Goal: Use online tool/utility: Utilize a website feature to perform a specific function

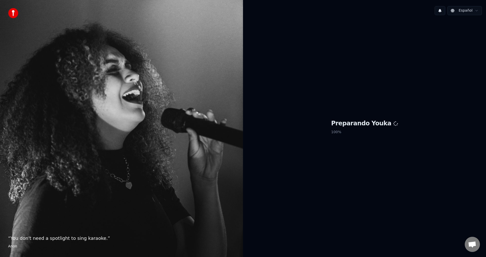
scroll to position [441, 0]
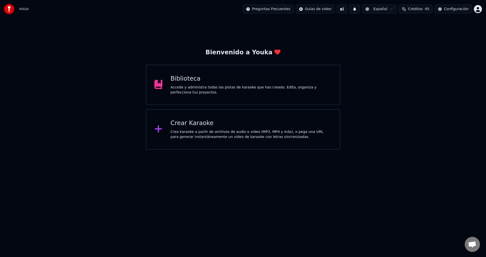
click at [197, 130] on div "Crea karaoke a partir de archivos de audio o video (MP3, MP4 y más), o pega una…" at bounding box center [251, 135] width 161 height 10
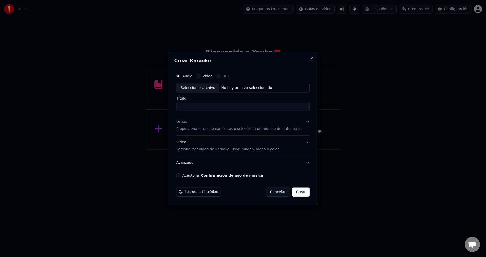
click at [203, 88] on div "Seleccionar archivo" at bounding box center [197, 87] width 43 height 9
type input "**********"
click at [190, 127] on p "Proporciona letras de canciones o selecciona un modelo de auto letras" at bounding box center [238, 129] width 125 height 5
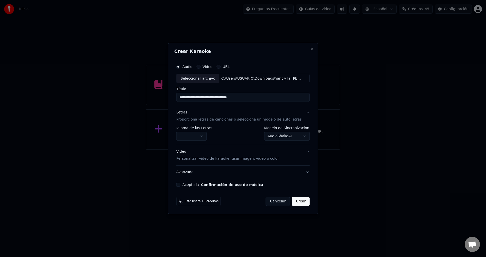
click at [193, 140] on body "Inicio Preguntas Frecuentes Guías de video Español Créditos 45 Configuración Bi…" at bounding box center [243, 75] width 486 height 150
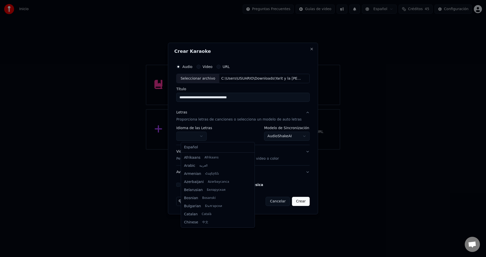
select select "**"
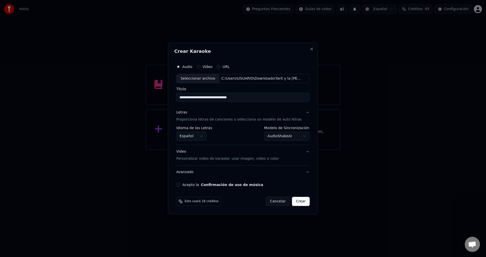
click at [180, 185] on button "Acepto la Confirmación de uso de música" at bounding box center [178, 185] width 4 height 4
click at [298, 202] on button "Crear" at bounding box center [301, 201] width 18 height 9
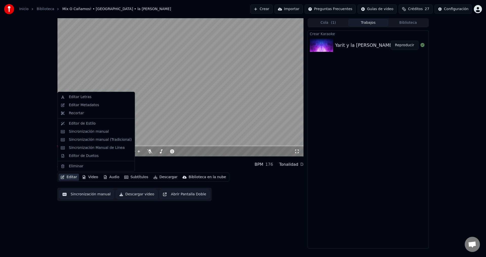
click at [72, 178] on button "Editar" at bounding box center [68, 177] width 20 height 7
click at [92, 141] on div "Sincronización manual (Tradicional)" at bounding box center [100, 139] width 63 height 5
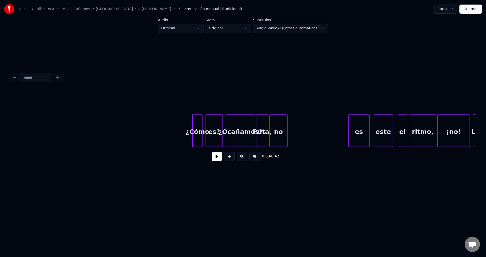
click at [214, 159] on button at bounding box center [217, 156] width 10 height 9
click at [200, 133] on div "¿Cómo" at bounding box center [198, 132] width 10 height 34
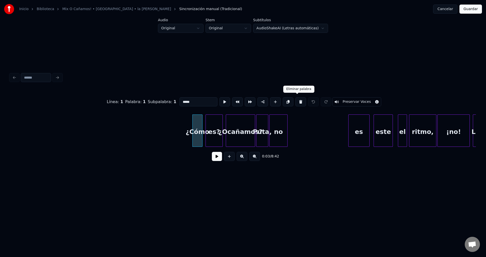
click at [297, 99] on button at bounding box center [300, 101] width 11 height 9
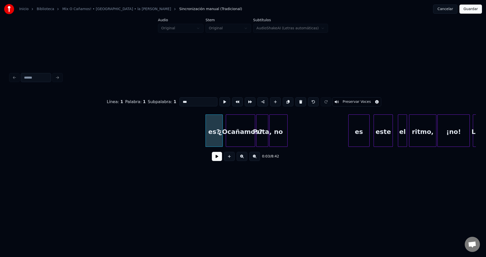
click at [297, 99] on button at bounding box center [300, 101] width 11 height 9
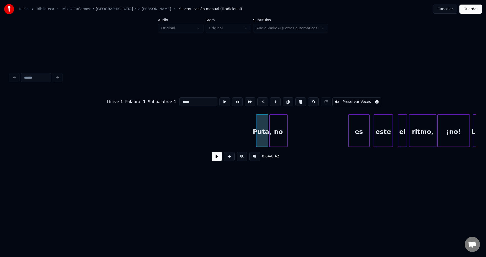
click at [297, 99] on button at bounding box center [300, 101] width 11 height 9
type input "**"
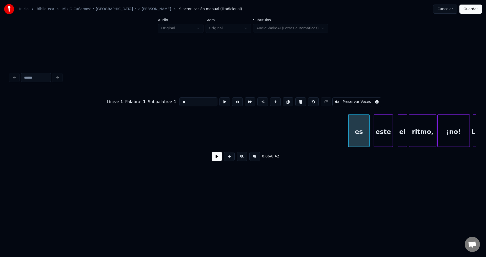
click at [219, 160] on button at bounding box center [217, 156] width 10 height 9
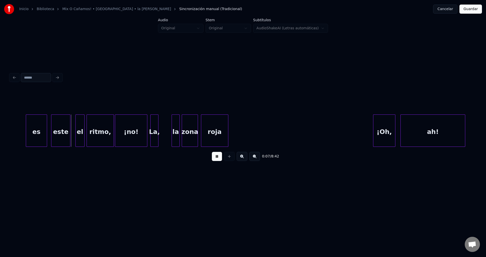
scroll to position [0, 337]
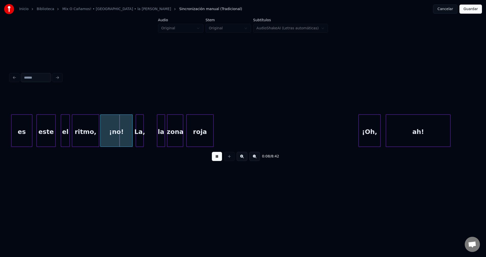
click at [23, 134] on div "es" at bounding box center [21, 132] width 21 height 34
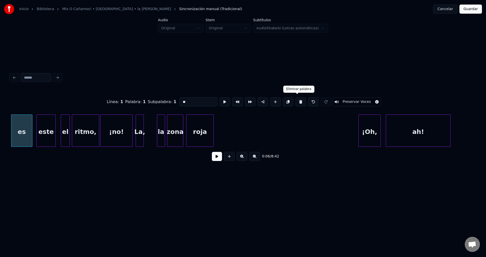
click at [295, 100] on button at bounding box center [300, 101] width 11 height 9
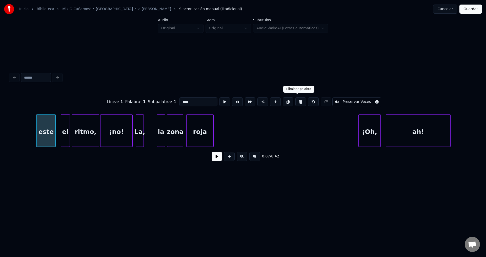
click at [295, 100] on button at bounding box center [300, 101] width 11 height 9
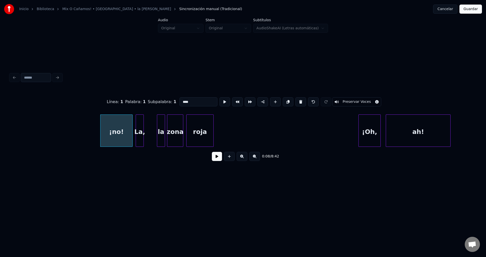
click at [295, 100] on button at bounding box center [300, 101] width 11 height 9
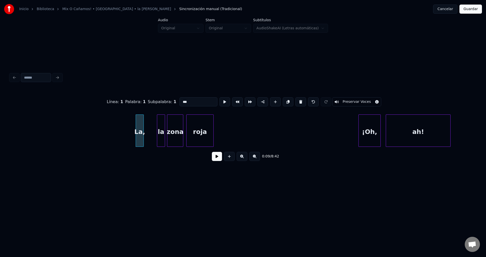
click at [295, 100] on button at bounding box center [300, 101] width 11 height 9
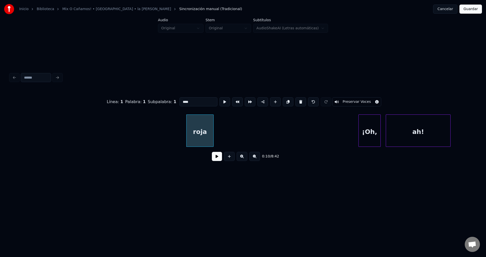
click at [295, 100] on button at bounding box center [300, 101] width 11 height 9
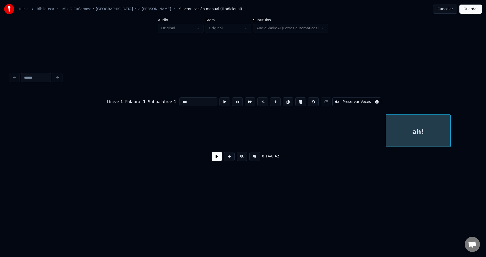
click at [295, 100] on button at bounding box center [300, 101] width 11 height 9
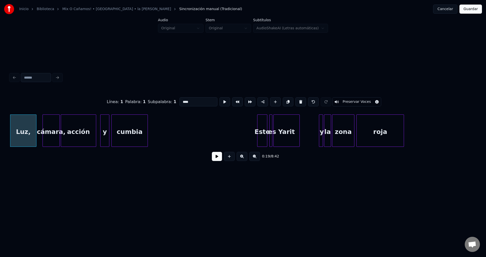
click at [295, 100] on button at bounding box center [300, 101] width 11 height 9
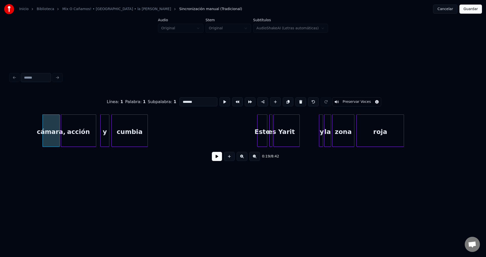
click at [295, 100] on button at bounding box center [300, 101] width 11 height 9
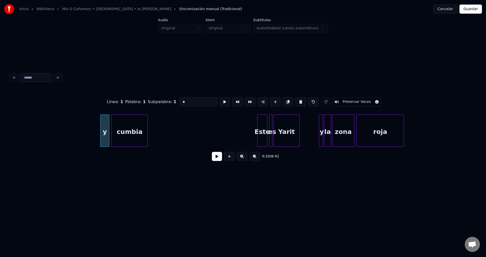
click at [295, 100] on button at bounding box center [300, 101] width 11 height 9
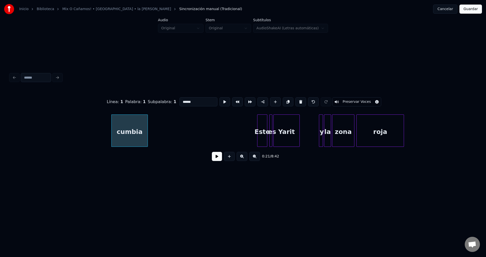
click at [295, 100] on button at bounding box center [300, 101] width 11 height 9
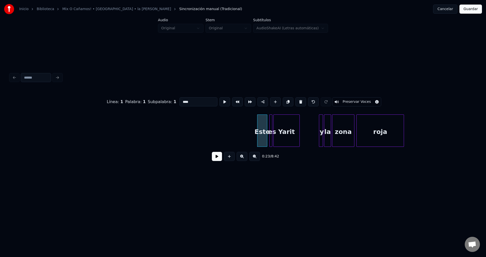
click at [295, 100] on button at bounding box center [300, 101] width 11 height 9
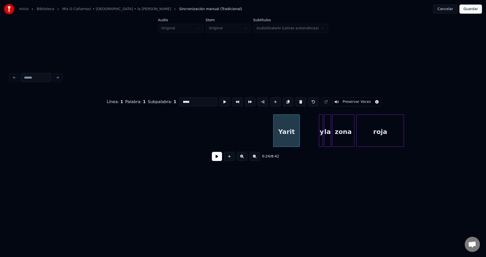
click at [295, 100] on button at bounding box center [300, 101] width 11 height 9
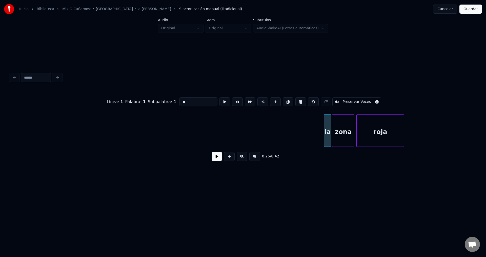
click at [295, 100] on button at bounding box center [300, 101] width 11 height 9
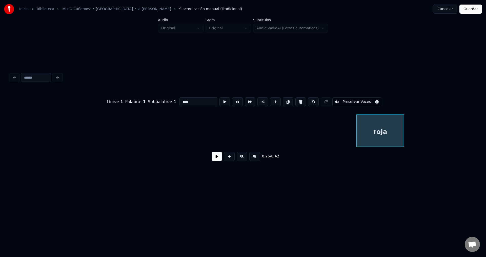
click at [295, 100] on button at bounding box center [300, 101] width 11 height 9
type input "****"
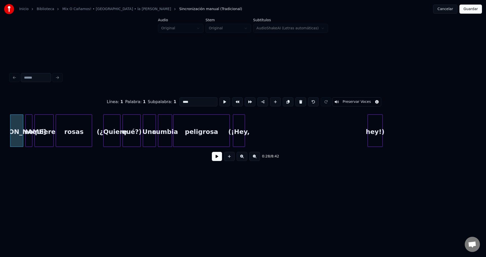
click at [214, 161] on button at bounding box center [217, 156] width 10 height 9
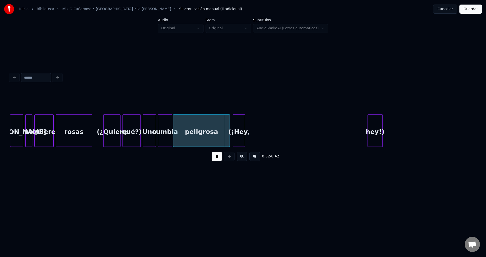
click at [214, 161] on button at bounding box center [217, 156] width 10 height 9
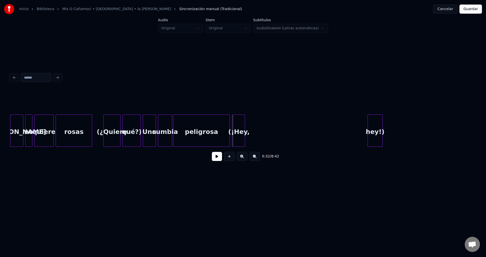
click at [18, 123] on div "[PERSON_NAME]" at bounding box center [16, 132] width 13 height 34
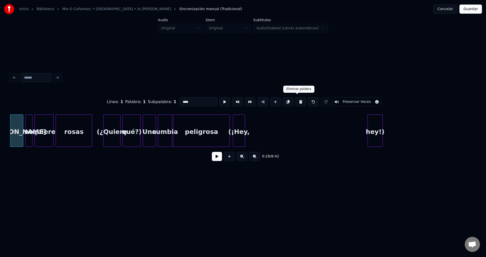
click at [296, 102] on button at bounding box center [300, 101] width 11 height 9
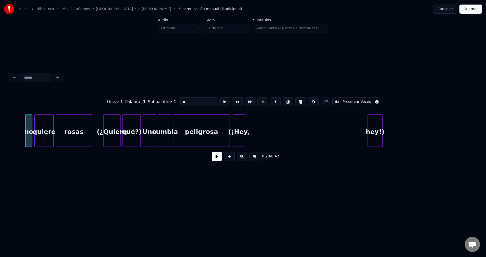
click at [296, 102] on button at bounding box center [300, 101] width 11 height 9
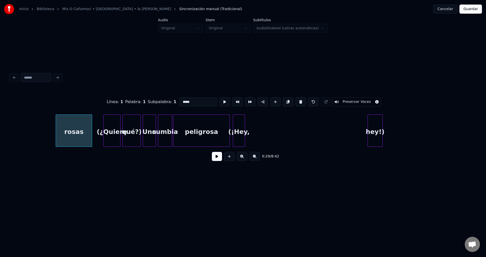
click at [296, 102] on button at bounding box center [300, 101] width 11 height 9
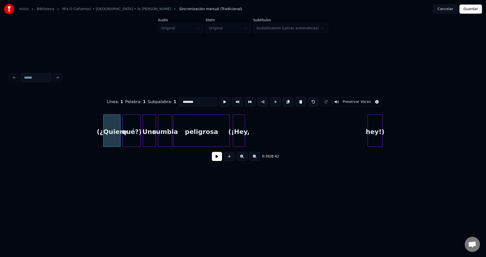
click at [296, 102] on button at bounding box center [300, 101] width 11 height 9
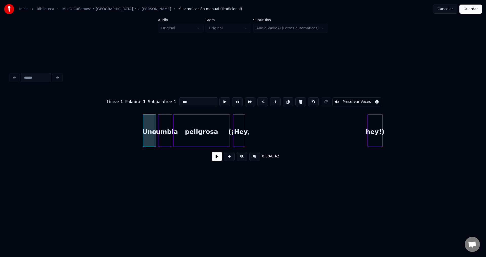
click at [296, 102] on button at bounding box center [300, 101] width 11 height 9
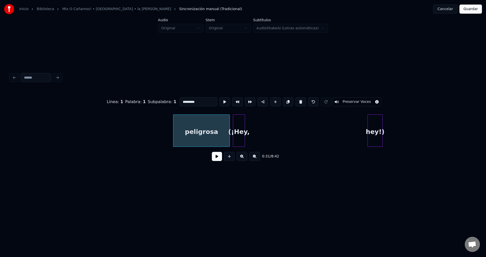
click at [296, 102] on button at bounding box center [300, 101] width 11 height 9
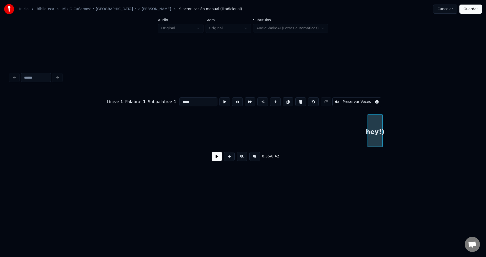
click at [296, 102] on button at bounding box center [300, 101] width 11 height 9
type input "*"
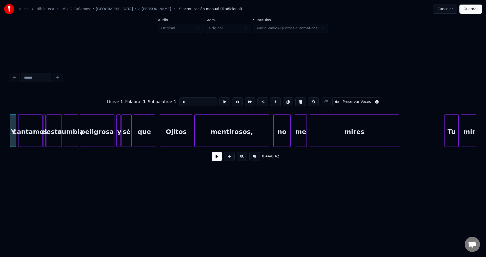
click at [221, 157] on button at bounding box center [217, 156] width 10 height 9
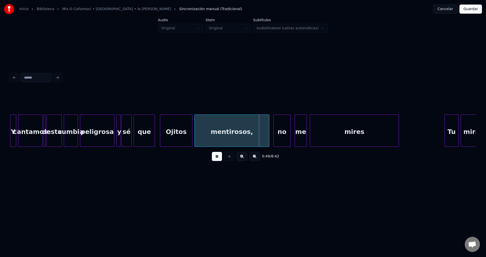
click at [13, 126] on div "Y" at bounding box center [13, 132] width 6 height 34
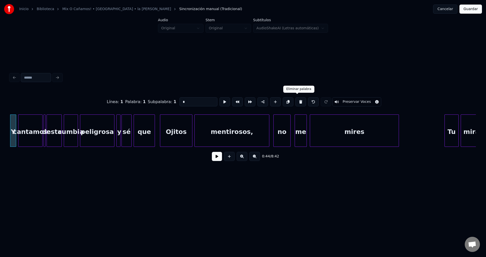
click at [298, 99] on button at bounding box center [300, 101] width 11 height 9
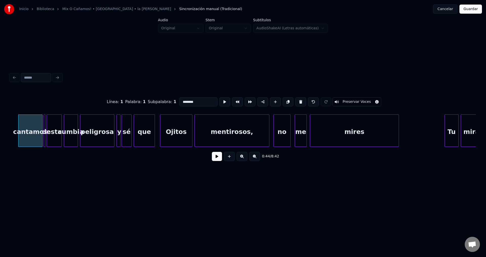
click at [298, 99] on button at bounding box center [300, 101] width 11 height 9
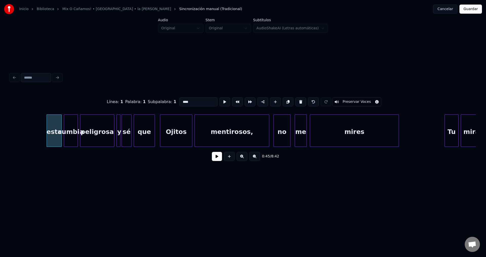
click at [298, 99] on button at bounding box center [300, 101] width 11 height 9
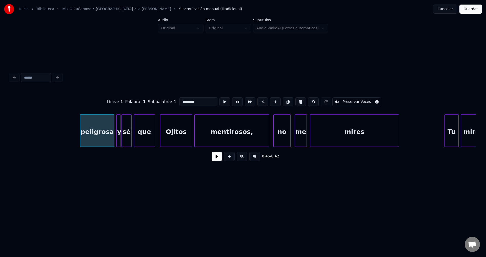
click at [298, 99] on button at bounding box center [300, 101] width 11 height 9
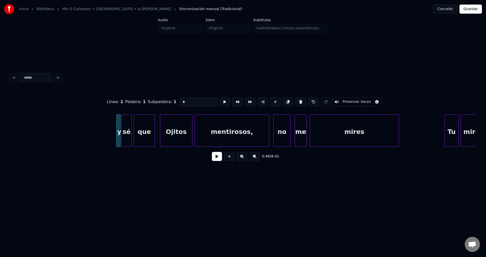
click at [298, 99] on button at bounding box center [300, 101] width 11 height 9
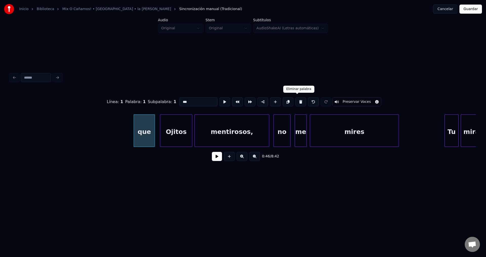
click at [298, 102] on button at bounding box center [300, 101] width 11 height 9
type input "******"
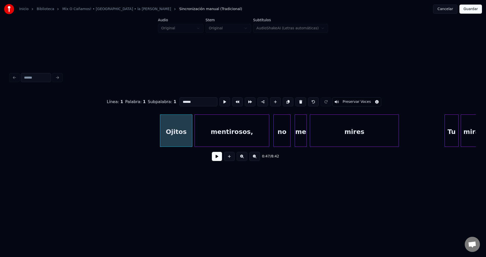
click at [215, 161] on button at bounding box center [217, 156] width 10 height 9
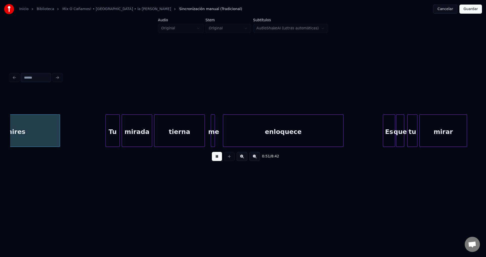
scroll to position [0, 2593]
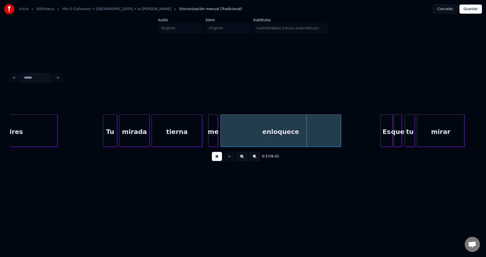
click at [217, 121] on div at bounding box center [217, 131] width 2 height 32
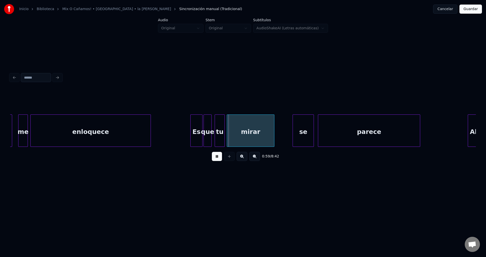
scroll to position [0, 2812]
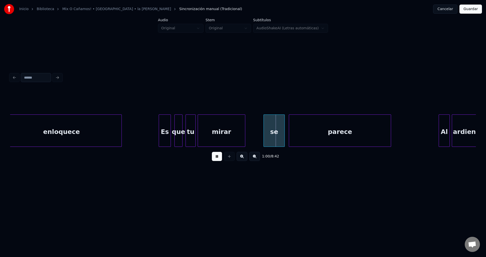
click at [167, 135] on div "Es" at bounding box center [165, 132] width 12 height 34
click at [167, 133] on div "Es" at bounding box center [165, 132] width 12 height 34
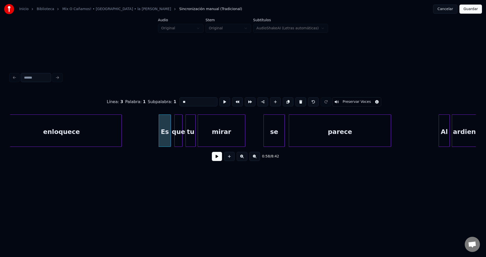
click at [213, 159] on button at bounding box center [217, 156] width 10 height 9
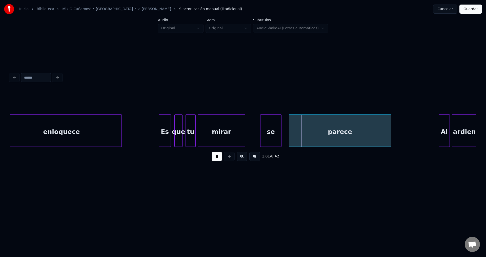
click at [275, 138] on div "se" at bounding box center [270, 132] width 21 height 34
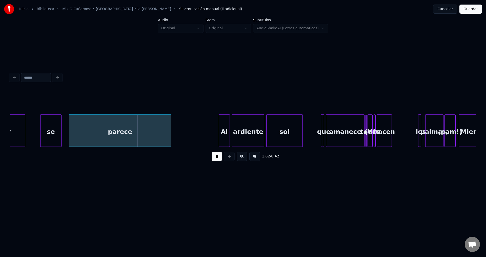
scroll to position [0, 3149]
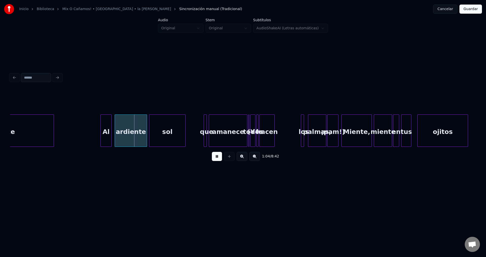
click at [103, 136] on div "Al" at bounding box center [106, 132] width 11 height 34
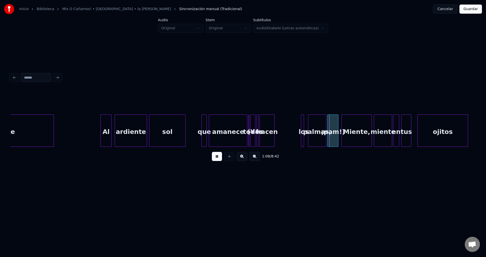
click at [202, 127] on div at bounding box center [203, 131] width 2 height 32
click at [215, 160] on button at bounding box center [217, 156] width 10 height 9
click at [252, 125] on div "todos" at bounding box center [252, 132] width 5 height 34
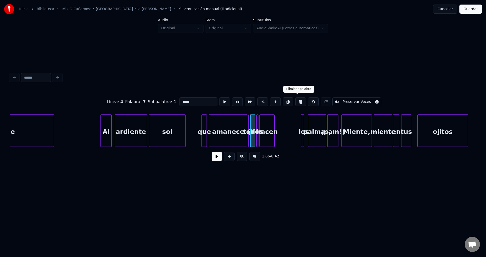
click at [296, 100] on button at bounding box center [300, 101] width 11 height 9
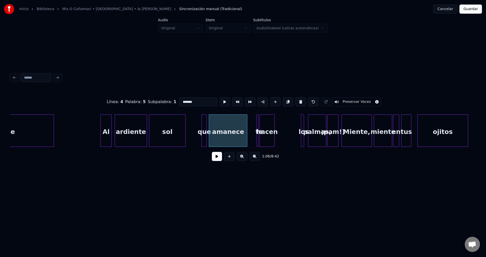
click at [258, 123] on div at bounding box center [258, 131] width 2 height 32
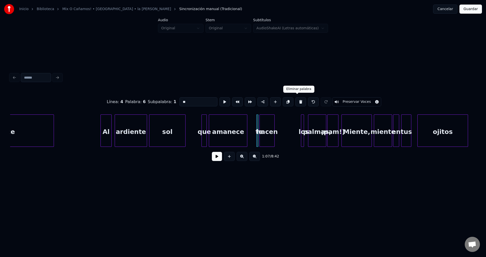
click at [296, 101] on button at bounding box center [300, 101] width 11 height 9
type input "*****"
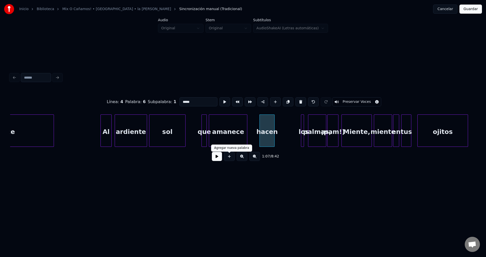
click at [218, 159] on button at bounding box center [217, 156] width 10 height 9
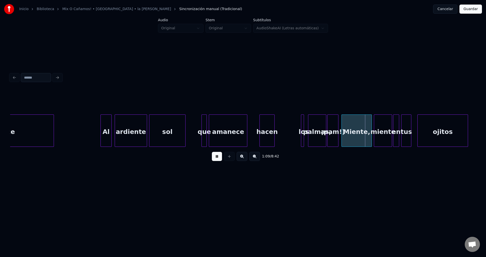
click at [218, 159] on button at bounding box center [217, 156] width 10 height 9
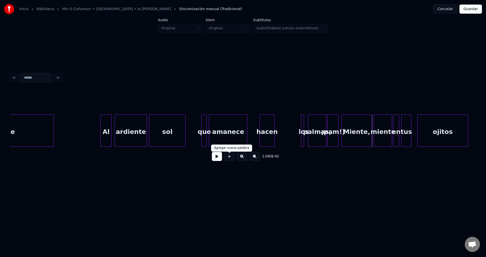
click at [273, 134] on div at bounding box center [274, 131] width 2 height 32
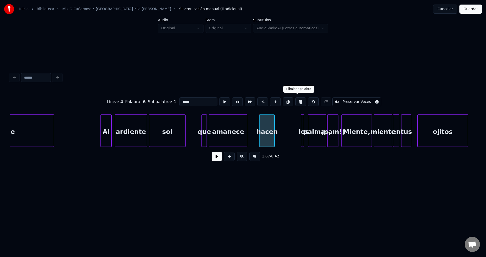
click at [296, 101] on button at bounding box center [300, 101] width 11 height 9
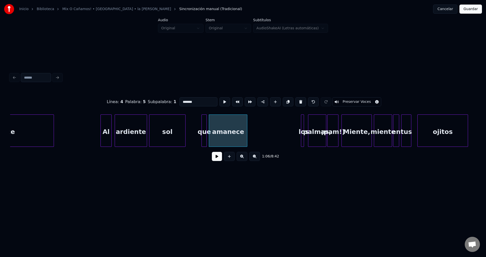
click at [303, 121] on div at bounding box center [303, 131] width 2 height 32
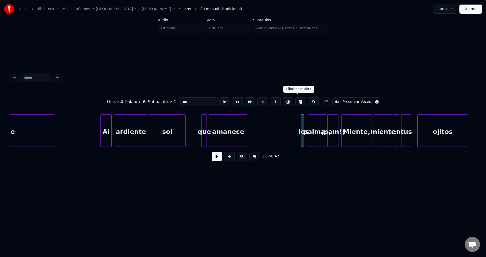
click at [297, 98] on button at bounding box center [300, 101] width 11 height 9
click at [297, 100] on button at bounding box center [300, 101] width 11 height 9
click at [298, 100] on button at bounding box center [300, 101] width 11 height 9
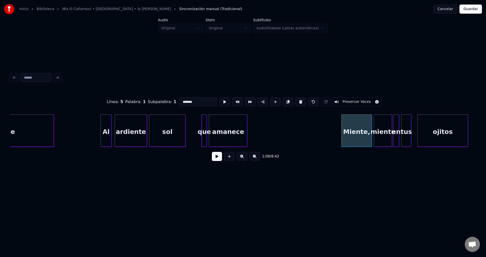
click at [234, 130] on div "amanece" at bounding box center [228, 132] width 38 height 34
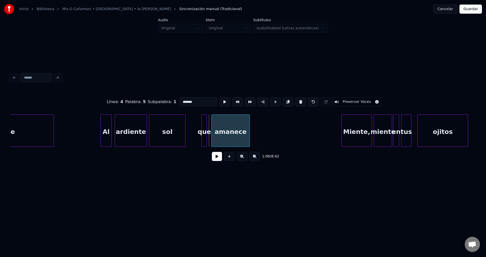
click at [229, 131] on div "amanece" at bounding box center [230, 132] width 38 height 34
click at [207, 125] on div "que" at bounding box center [204, 132] width 5 height 34
type input "***"
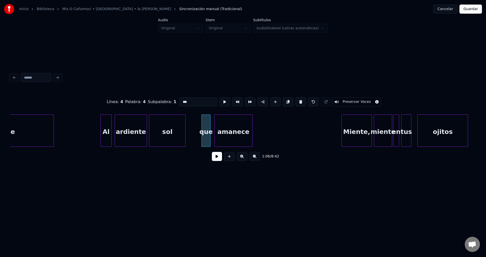
click at [210, 125] on div at bounding box center [210, 131] width 2 height 32
click at [218, 160] on button at bounding box center [217, 156] width 10 height 9
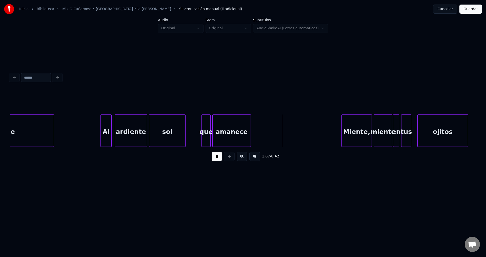
click at [235, 128] on div "amanece" at bounding box center [231, 132] width 38 height 34
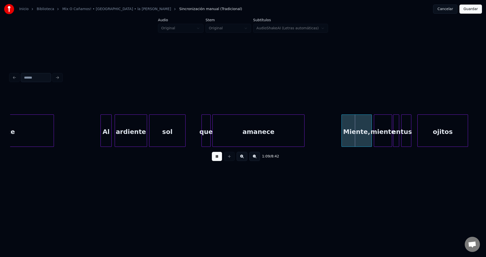
click at [304, 126] on div at bounding box center [304, 131] width 2 height 32
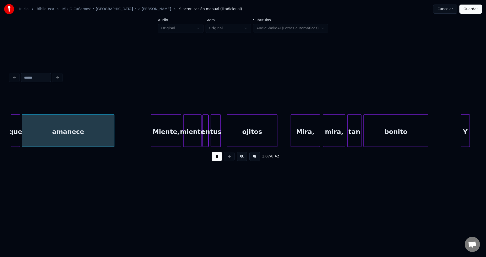
scroll to position [0, 3354]
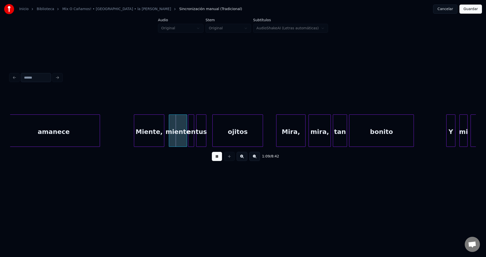
click at [151, 136] on div "Miente," at bounding box center [149, 132] width 30 height 34
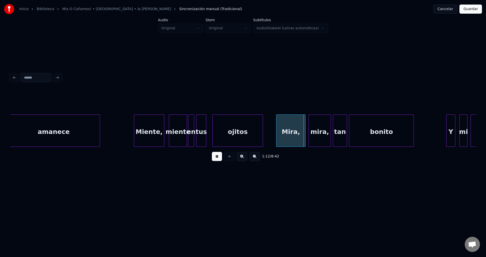
click at [137, 129] on div "Miente," at bounding box center [149, 132] width 30 height 34
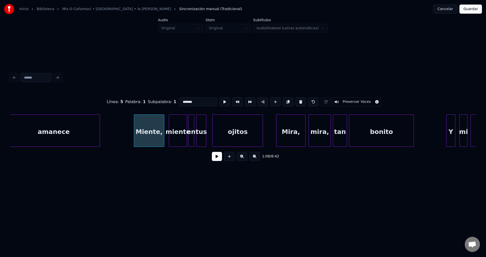
click at [218, 161] on button at bounding box center [217, 156] width 10 height 9
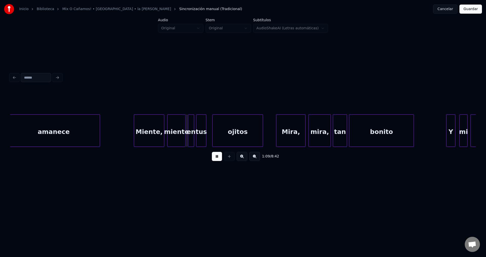
click at [180, 136] on div "miente" at bounding box center [176, 132] width 18 height 34
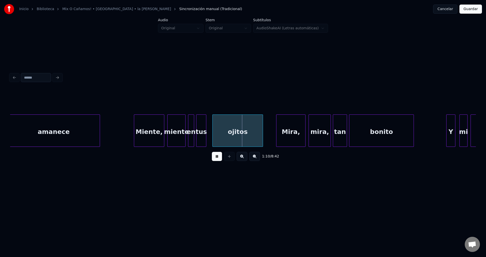
click at [151, 127] on div "Miente," at bounding box center [149, 132] width 30 height 34
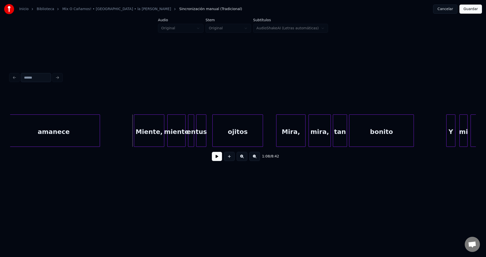
click at [218, 160] on button at bounding box center [217, 156] width 10 height 9
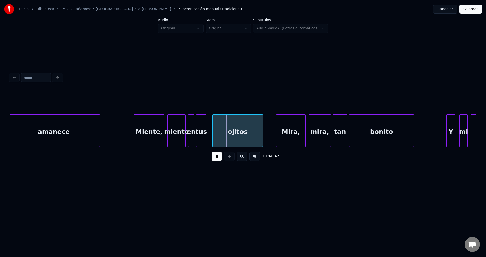
click at [190, 132] on div "en" at bounding box center [191, 132] width 6 height 34
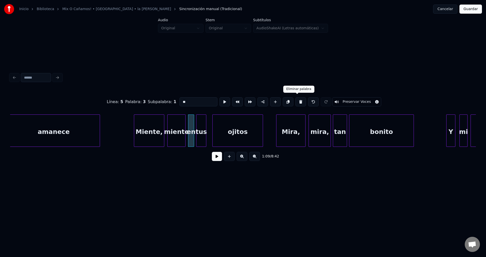
click at [295, 100] on button at bounding box center [300, 101] width 11 height 9
click at [171, 134] on div "miente" at bounding box center [176, 132] width 18 height 34
click at [154, 132] on div "Miente," at bounding box center [149, 132] width 30 height 34
type input "*******"
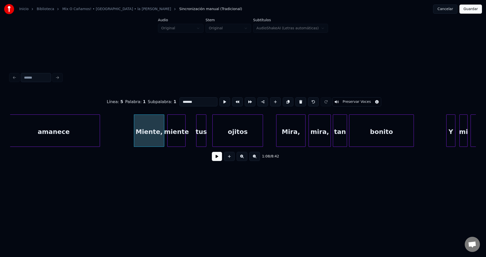
click at [214, 160] on button at bounding box center [217, 156] width 10 height 9
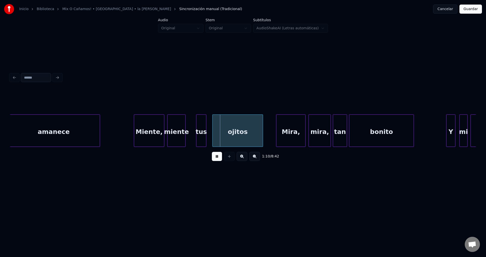
click at [179, 134] on div "miente" at bounding box center [176, 132] width 18 height 34
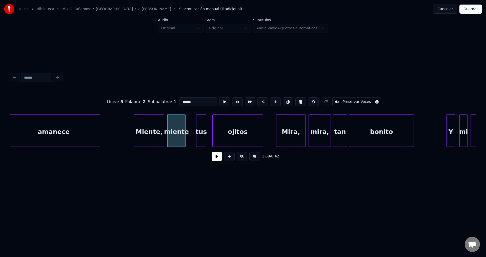
click at [195, 103] on input "******" at bounding box center [198, 101] width 38 height 9
click at [202, 131] on div "tus" at bounding box center [201, 132] width 10 height 34
click at [191, 126] on div at bounding box center [191, 131] width 2 height 32
type input "***"
click at [215, 159] on button at bounding box center [217, 156] width 10 height 9
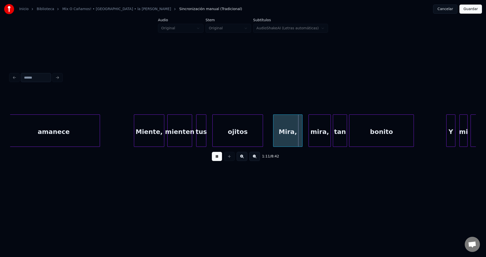
click at [285, 139] on div "Mira," at bounding box center [287, 132] width 29 height 34
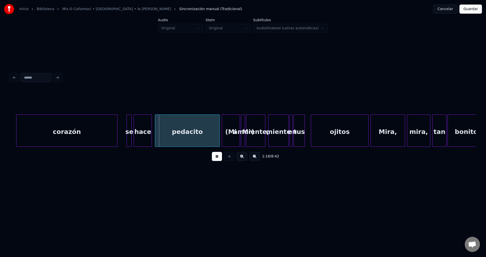
scroll to position [0, 3896]
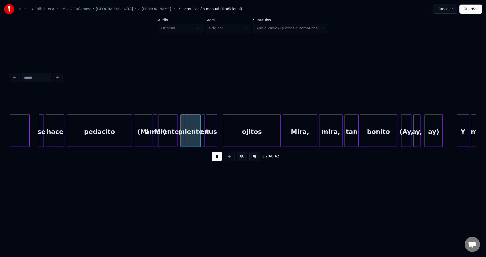
click at [140, 136] on div "(Mi" at bounding box center [143, 132] width 18 height 34
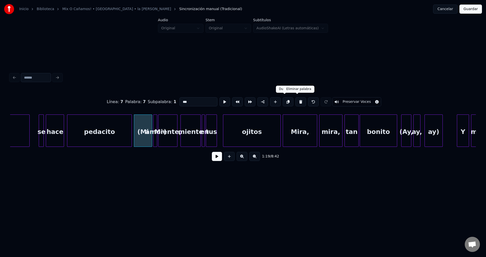
click at [295, 100] on button at bounding box center [300, 101] width 11 height 9
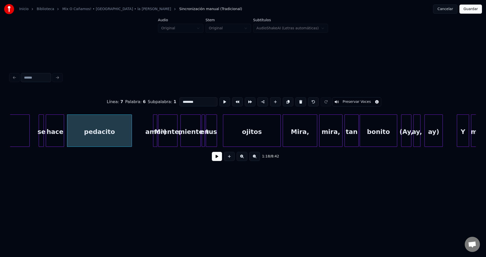
click at [154, 126] on div at bounding box center [154, 131] width 2 height 32
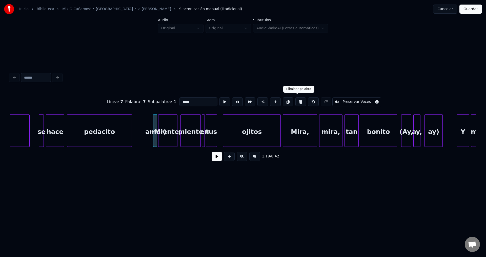
click at [298, 100] on button at bounding box center [300, 101] width 11 height 9
type input "*******"
click at [218, 158] on button at bounding box center [217, 156] width 10 height 9
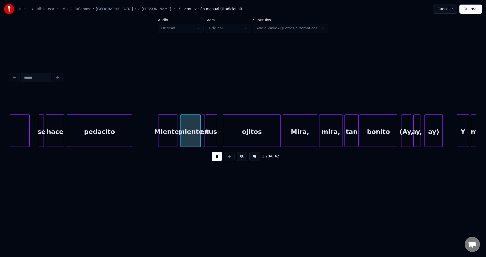
click at [153, 127] on div at bounding box center [154, 131] width 2 height 32
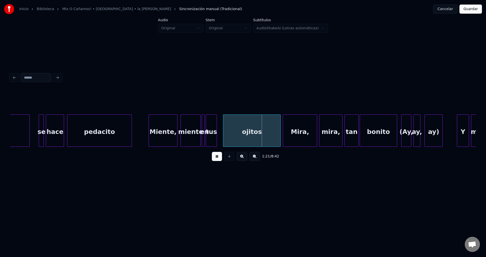
click at [204, 134] on div at bounding box center [204, 131] width 2 height 32
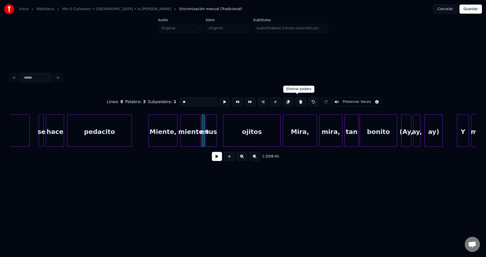
click at [296, 102] on button at bounding box center [300, 101] width 11 height 9
click at [190, 132] on div "miente" at bounding box center [191, 132] width 20 height 34
click at [193, 103] on input "******" at bounding box center [198, 101] width 38 height 9
type input "*******"
click at [213, 161] on button at bounding box center [217, 156] width 10 height 9
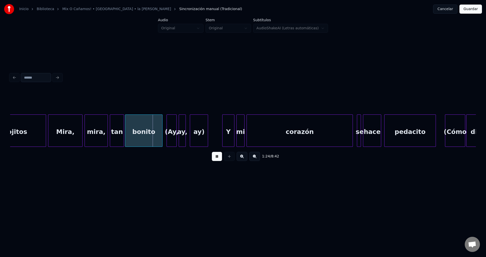
scroll to position [0, 4203]
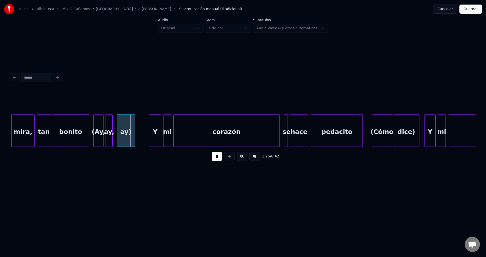
click at [95, 131] on div "(Ay," at bounding box center [99, 132] width 10 height 34
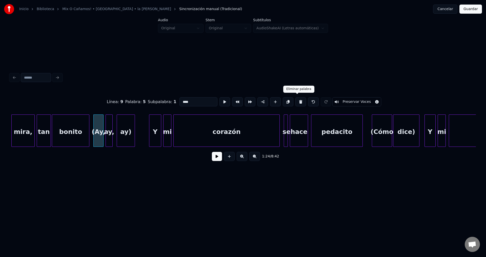
click at [295, 101] on button at bounding box center [300, 101] width 11 height 9
type input "******"
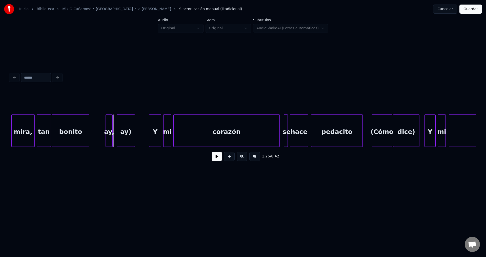
click at [108, 126] on div "ay," at bounding box center [109, 132] width 7 height 34
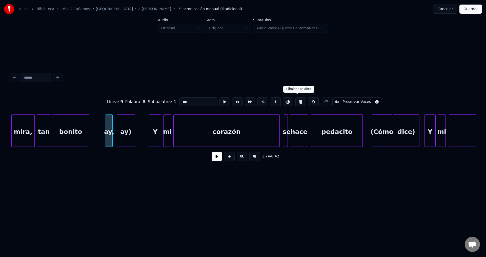
click at [297, 101] on button at bounding box center [300, 101] width 11 height 9
click at [295, 100] on button at bounding box center [300, 101] width 11 height 9
type input "******"
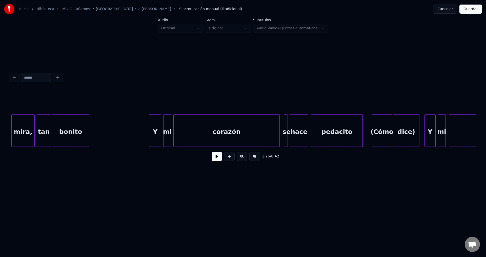
click at [66, 134] on div "bonito" at bounding box center [70, 132] width 37 height 34
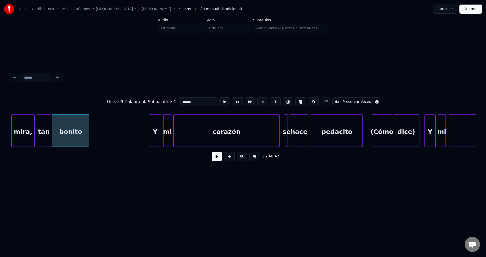
click at [218, 161] on button at bounding box center [217, 156] width 10 height 9
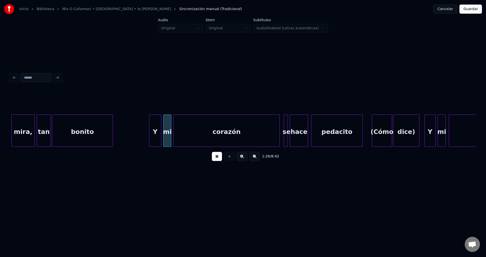
click at [111, 128] on div at bounding box center [112, 131] width 2 height 32
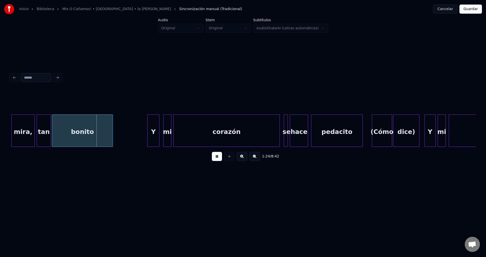
click at [151, 132] on div "Y" at bounding box center [153, 132] width 12 height 34
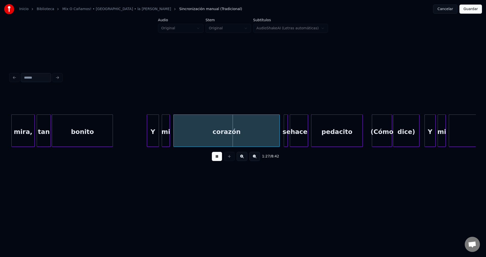
click at [167, 139] on div "mi" at bounding box center [166, 132] width 8 height 34
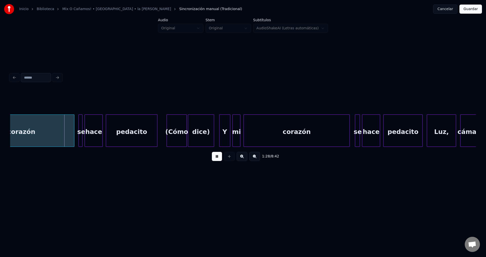
scroll to position [0, 4423]
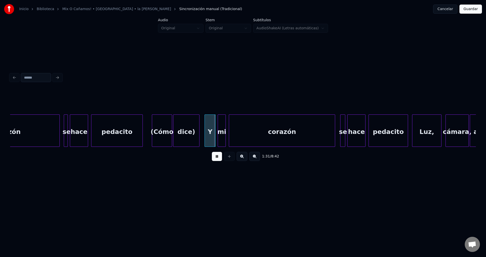
click at [156, 133] on div "(Cómo" at bounding box center [162, 132] width 20 height 34
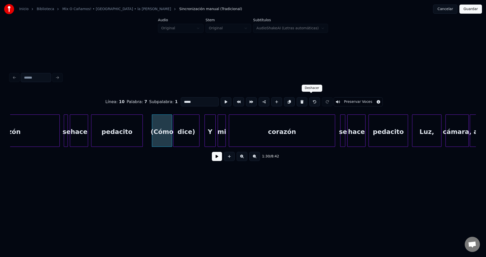
click at [298, 100] on button at bounding box center [301, 101] width 11 height 9
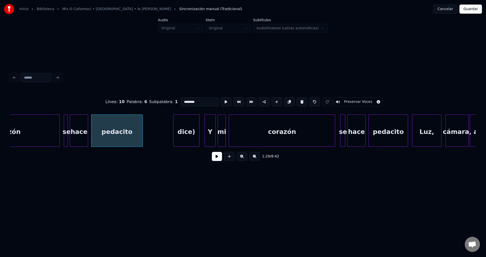
click at [191, 124] on div "dice)" at bounding box center [186, 132] width 26 height 34
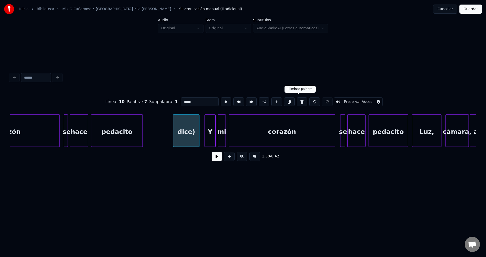
click at [296, 100] on button at bounding box center [301, 101] width 11 height 9
type input "********"
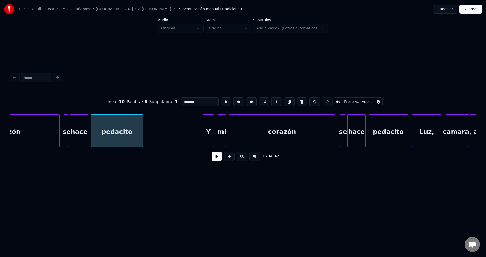
click at [210, 130] on div "Y" at bounding box center [208, 132] width 11 height 34
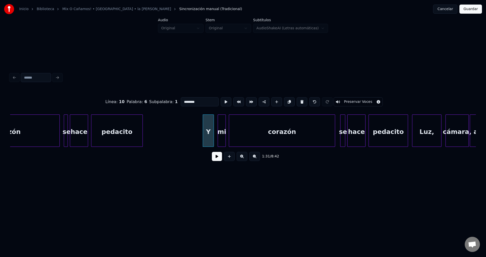
click at [217, 159] on button at bounding box center [217, 156] width 10 height 9
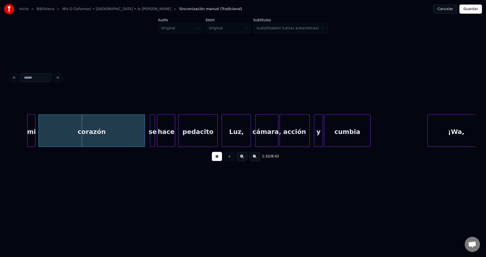
scroll to position [0, 4628]
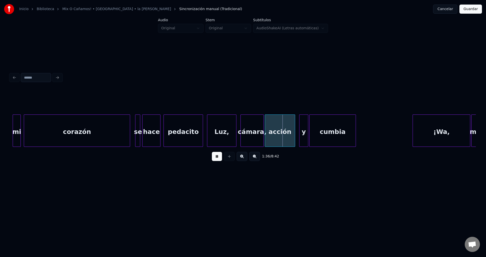
click at [220, 135] on div "Luz," at bounding box center [221, 132] width 29 height 34
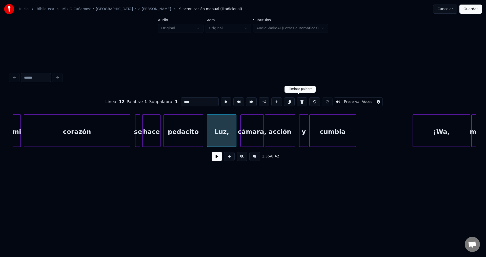
click at [296, 99] on button at bounding box center [301, 101] width 11 height 9
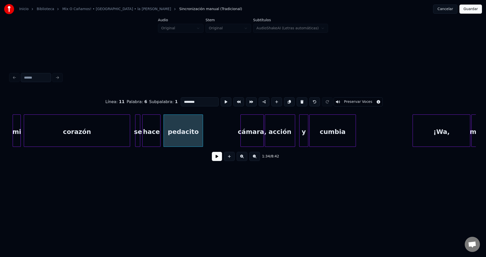
click at [251, 133] on div "cámara," at bounding box center [252, 132] width 23 height 34
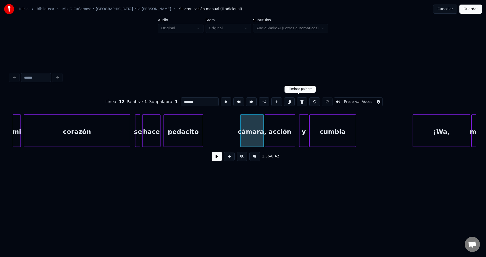
click at [300, 100] on button at bounding box center [301, 101] width 11 height 9
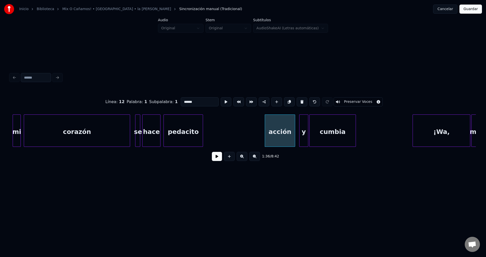
click at [287, 129] on div "acción" at bounding box center [280, 132] width 30 height 34
click at [298, 99] on button at bounding box center [301, 101] width 11 height 9
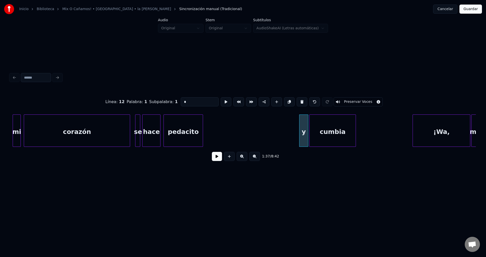
click at [186, 130] on div "pedacito" at bounding box center [183, 132] width 39 height 34
type input "********"
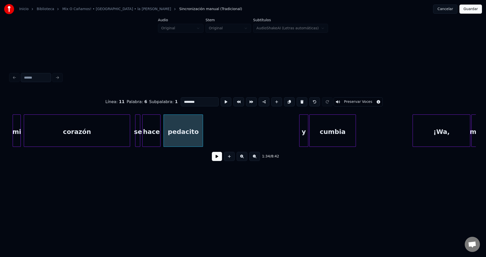
click at [217, 162] on div "1:34 / 8:42" at bounding box center [242, 156] width 457 height 11
drag, startPoint x: 218, startPoint y: 161, endPoint x: 218, endPoint y: 157, distance: 4.8
click at [218, 161] on button at bounding box center [217, 156] width 10 height 9
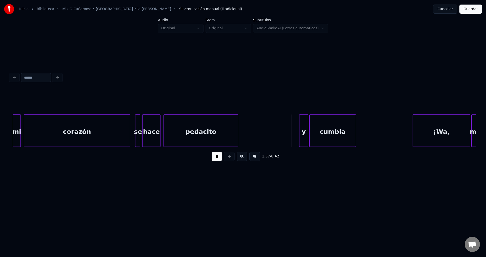
click at [237, 126] on div at bounding box center [237, 131] width 2 height 32
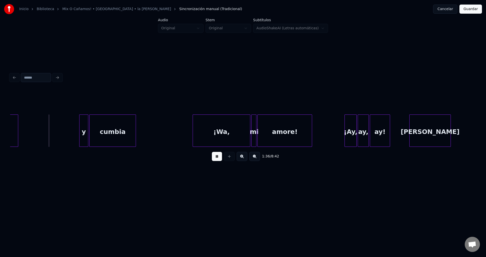
scroll to position [0, 4877]
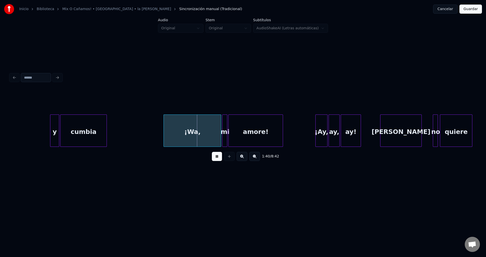
click at [57, 130] on div "y" at bounding box center [54, 132] width 9 height 34
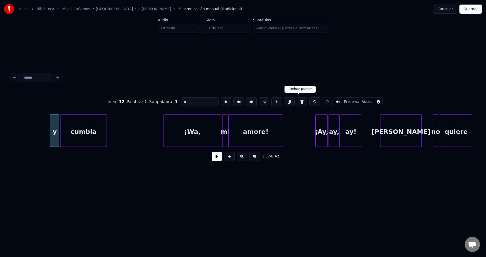
click at [300, 101] on button at bounding box center [301, 101] width 11 height 9
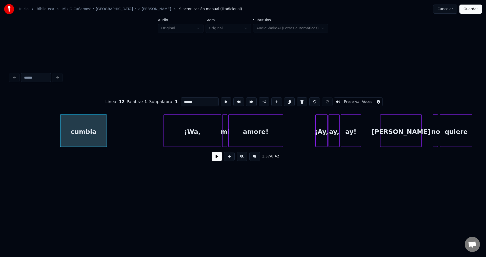
click at [300, 101] on button at bounding box center [301, 101] width 11 height 9
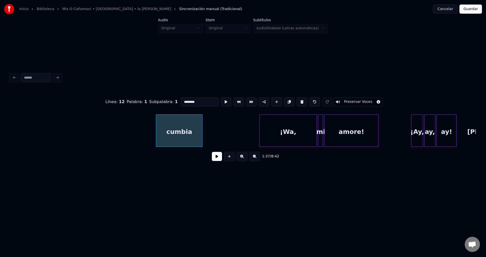
click at [300, 101] on button at bounding box center [301, 101] width 11 height 9
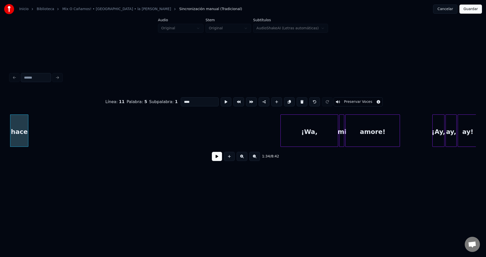
click at [300, 101] on button at bounding box center [301, 101] width 11 height 9
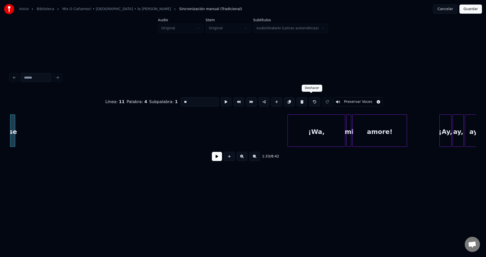
click at [311, 99] on button at bounding box center [314, 101] width 11 height 9
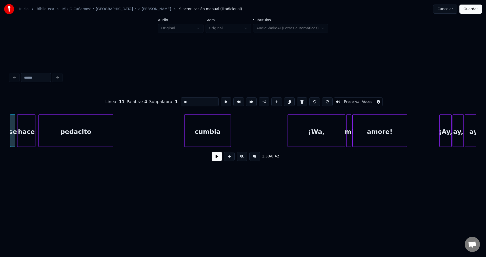
click at [71, 130] on div "pedacito" at bounding box center [76, 132] width 74 height 34
type input "********"
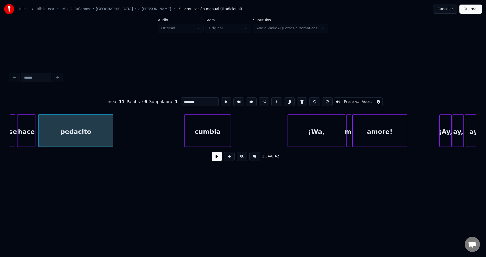
click at [215, 160] on button at bounding box center [217, 156] width 10 height 9
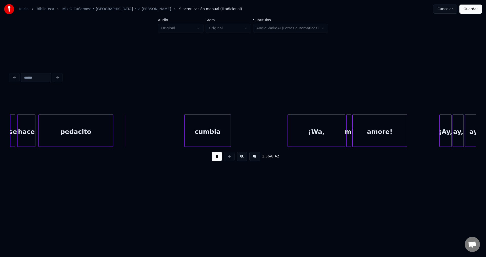
click at [217, 129] on div "cumbia" at bounding box center [207, 132] width 46 height 34
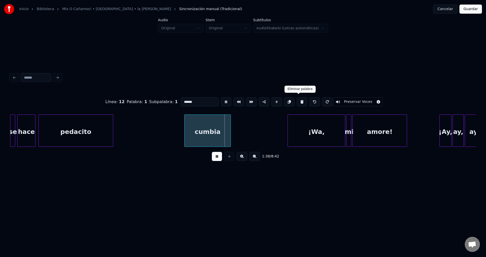
click at [299, 102] on button at bounding box center [301, 101] width 11 height 9
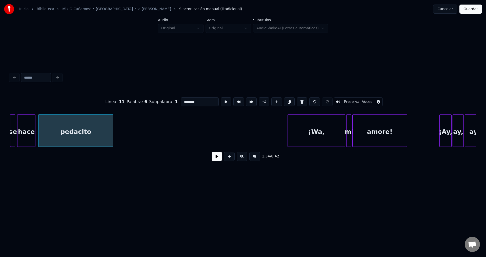
click at [303, 127] on div "¡Wa," at bounding box center [316, 132] width 57 height 34
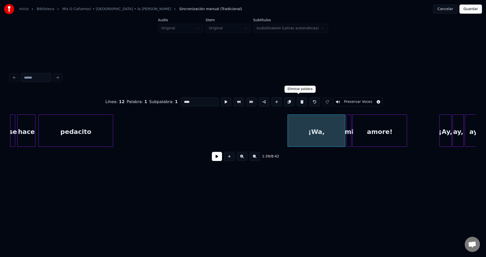
click at [299, 103] on button at bounding box center [301, 101] width 11 height 9
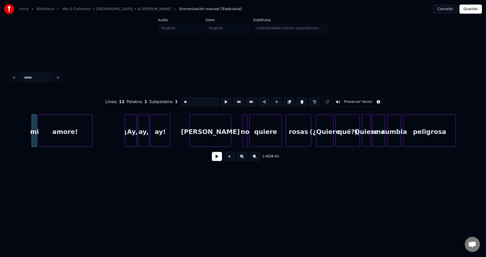
scroll to position [0, 5053]
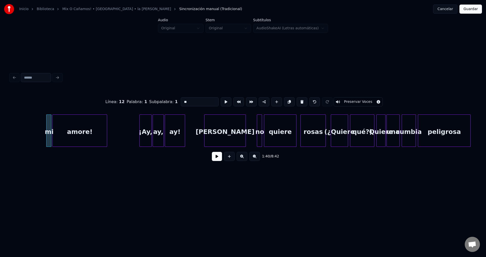
click at [284, 132] on div "quiere" at bounding box center [280, 132] width 32 height 34
type input "******"
click at [216, 157] on button at bounding box center [217, 156] width 10 height 9
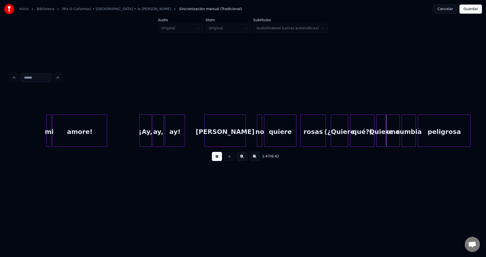
click at [216, 157] on button at bounding box center [217, 156] width 10 height 9
click at [49, 129] on div "mi" at bounding box center [49, 132] width 5 height 34
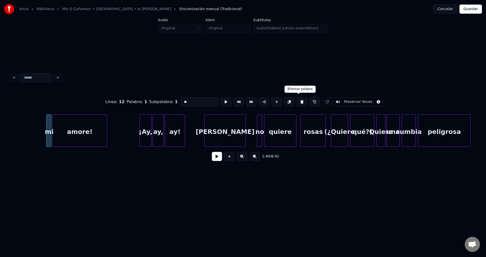
click at [298, 101] on button at bounding box center [301, 101] width 11 height 9
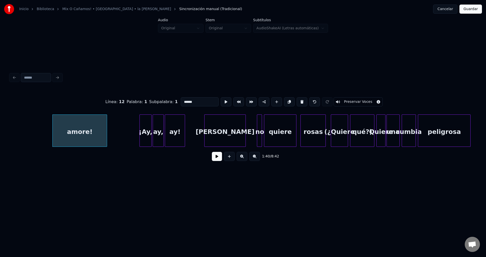
click at [298, 101] on button at bounding box center [301, 101] width 11 height 9
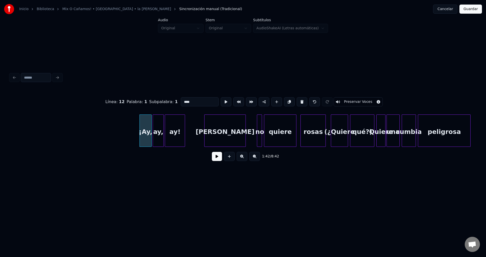
click at [298, 101] on button at bounding box center [301, 101] width 11 height 9
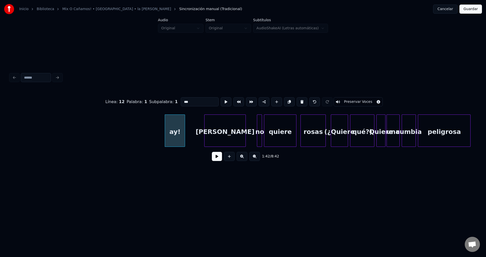
click at [298, 101] on button at bounding box center [301, 101] width 11 height 9
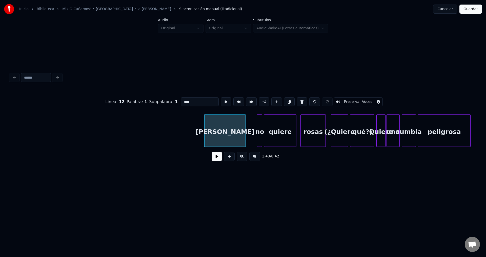
click at [298, 101] on button at bounding box center [301, 101] width 11 height 9
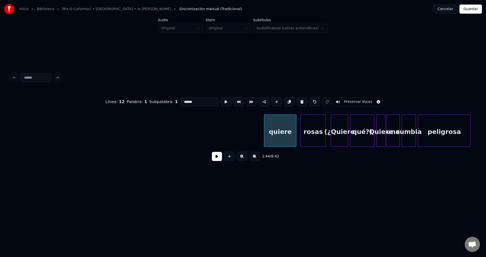
click at [298, 101] on button at bounding box center [301, 101] width 11 height 9
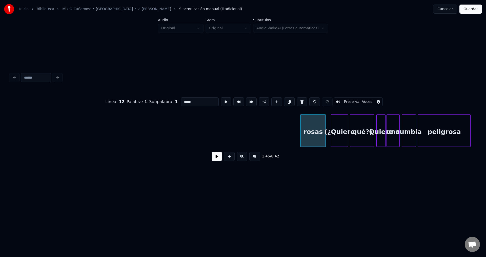
click at [298, 101] on button at bounding box center [301, 101] width 11 height 9
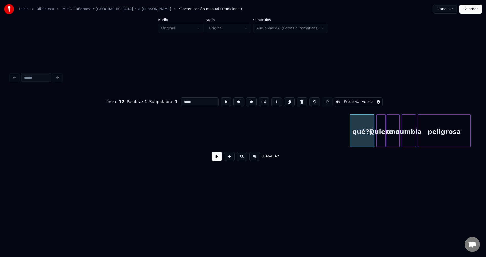
click at [298, 101] on button at bounding box center [301, 101] width 11 height 9
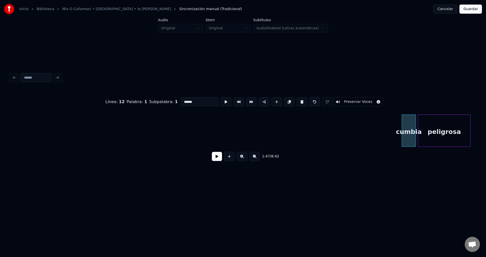
click at [298, 101] on button at bounding box center [301, 101] width 11 height 9
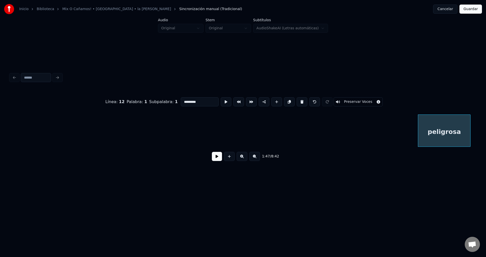
click at [298, 101] on button at bounding box center [301, 101] width 11 height 9
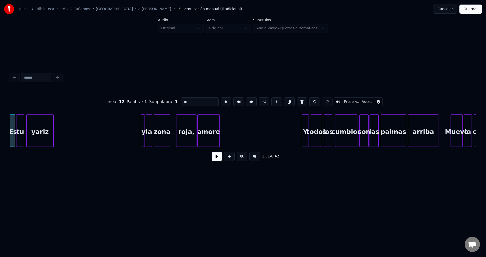
click at [298, 101] on button at bounding box center [301, 101] width 11 height 9
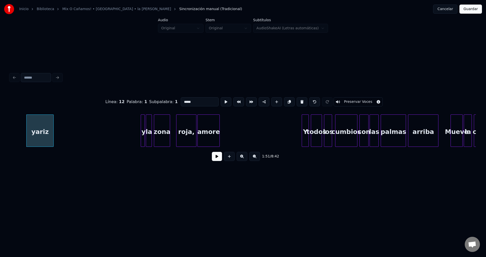
click at [298, 101] on button at bounding box center [301, 101] width 11 height 9
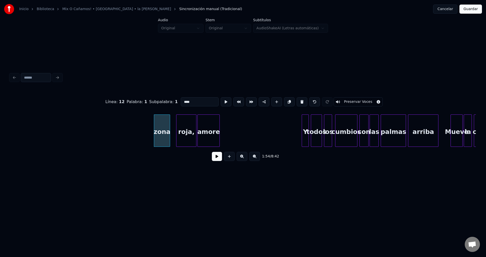
click at [298, 101] on button at bounding box center [301, 101] width 11 height 9
type input "*"
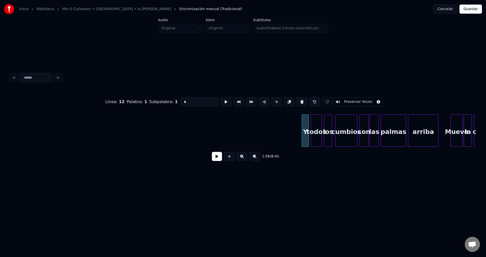
click at [218, 159] on button at bounding box center [217, 156] width 10 height 9
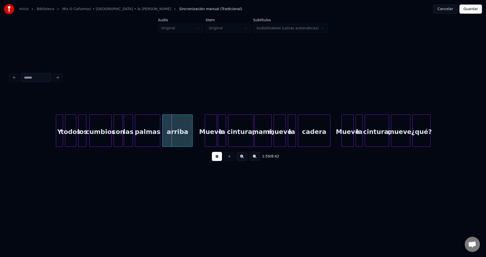
scroll to position [0, 5887]
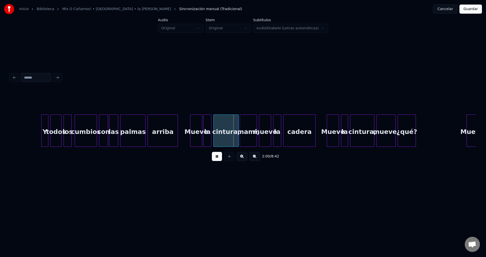
click at [216, 157] on button at bounding box center [217, 156] width 10 height 9
click at [44, 126] on div "Y" at bounding box center [44, 132] width 7 height 34
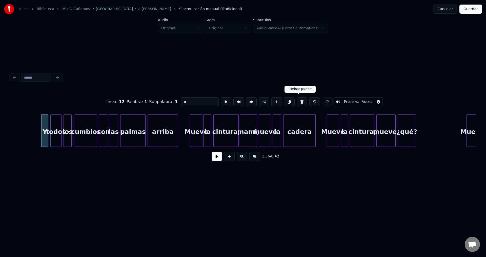
click at [296, 100] on button at bounding box center [301, 101] width 11 height 9
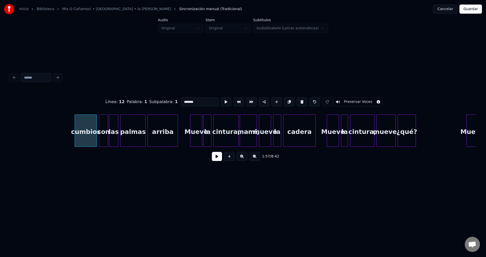
click at [296, 100] on button at bounding box center [301, 101] width 11 height 9
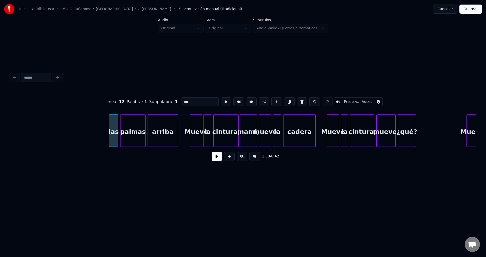
click at [296, 100] on button at bounding box center [301, 101] width 11 height 9
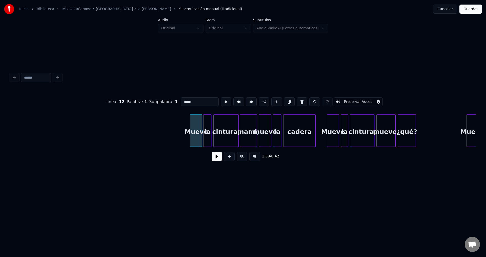
click at [296, 100] on button at bounding box center [301, 101] width 11 height 9
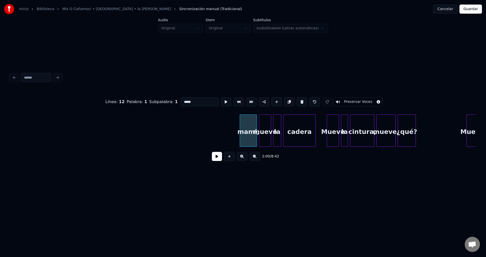
click at [296, 100] on button at bounding box center [301, 101] width 11 height 9
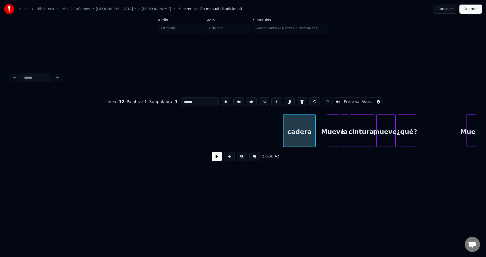
click at [296, 100] on button at bounding box center [301, 101] width 11 height 9
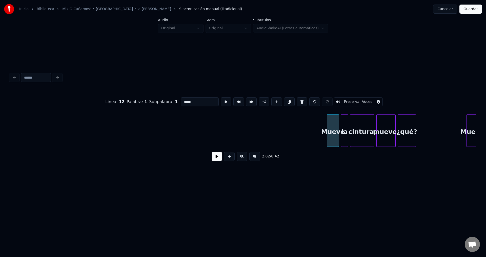
click at [296, 100] on button at bounding box center [301, 101] width 11 height 9
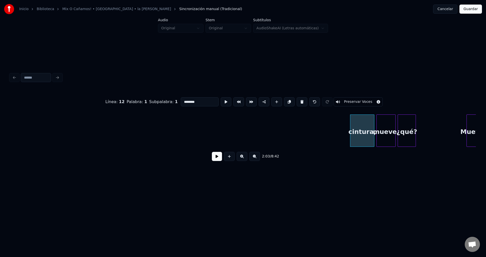
click at [296, 100] on button at bounding box center [301, 101] width 11 height 9
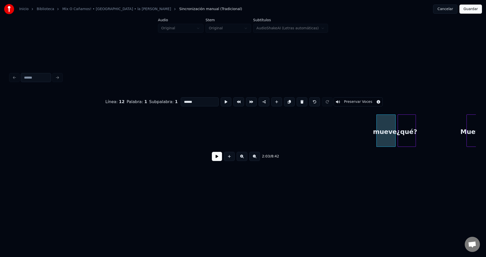
click at [296, 100] on button at bounding box center [301, 101] width 11 height 9
type input "*****"
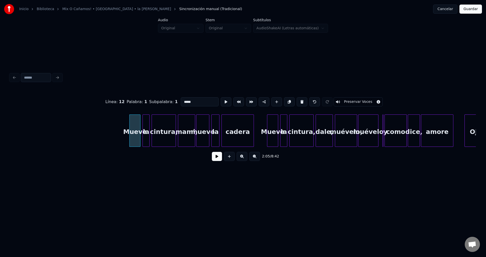
scroll to position [0, 6283]
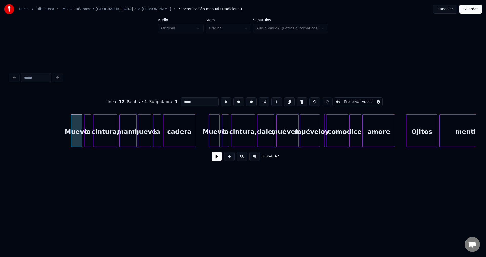
click at [217, 158] on button at bounding box center [217, 156] width 10 height 9
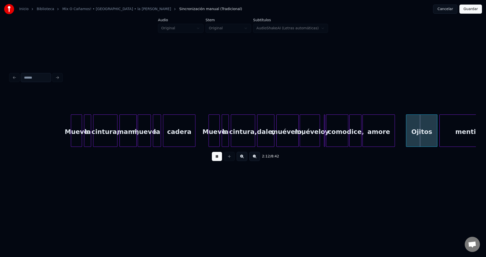
click at [217, 158] on button at bounding box center [217, 156] width 10 height 9
click at [77, 129] on div "Mueve" at bounding box center [76, 132] width 11 height 34
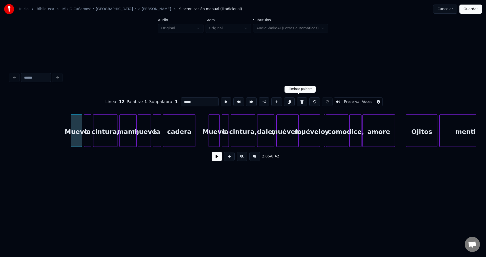
click at [297, 100] on button at bounding box center [301, 101] width 11 height 9
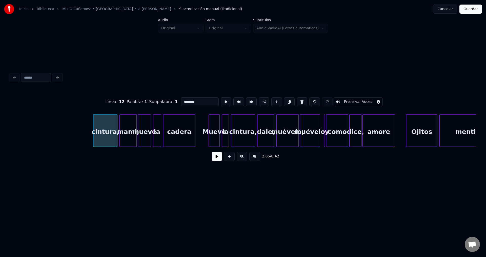
click at [297, 100] on button at bounding box center [301, 101] width 11 height 9
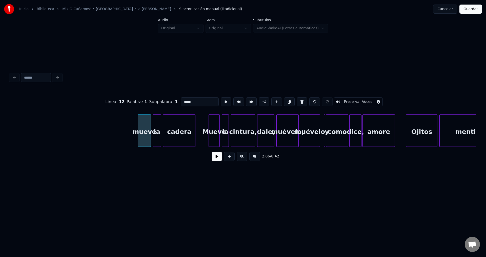
click at [297, 100] on button at bounding box center [301, 101] width 11 height 9
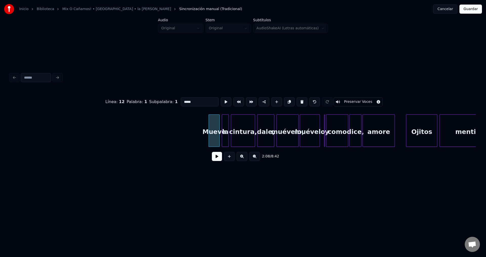
click at [297, 100] on button at bounding box center [301, 101] width 11 height 9
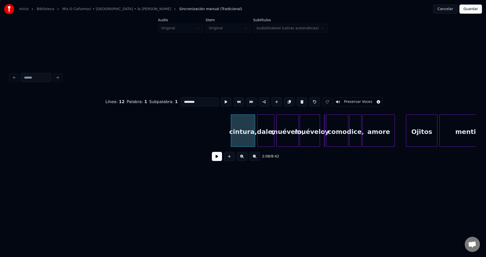
click at [297, 100] on button at bounding box center [301, 101] width 11 height 9
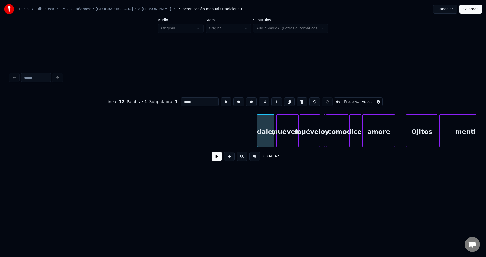
click at [297, 100] on button at bounding box center [301, 101] width 11 height 9
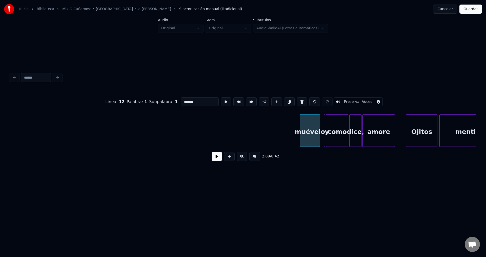
click at [297, 100] on button at bounding box center [301, 101] width 11 height 9
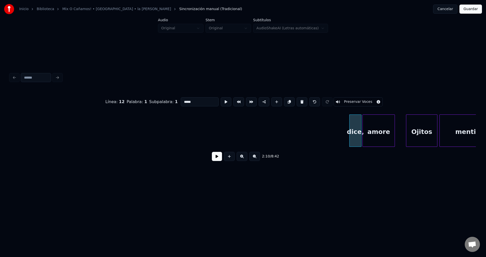
click at [297, 100] on button at bounding box center [301, 101] width 11 height 9
type input "******"
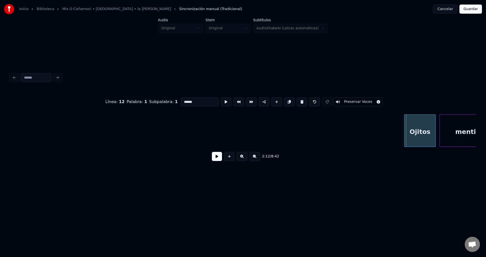
click at [413, 130] on div "Ojitos" at bounding box center [419, 132] width 31 height 34
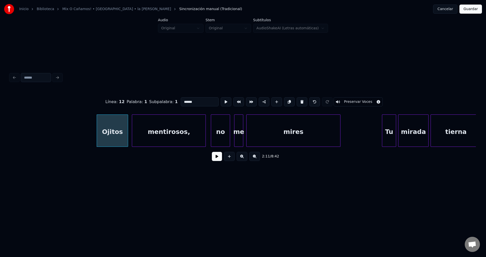
scroll to position [0, 6634]
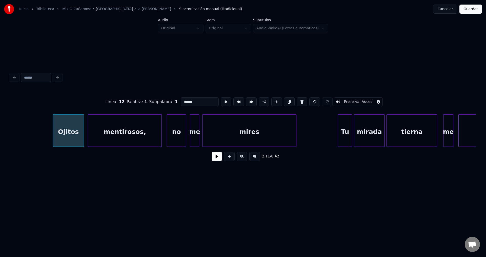
click at [220, 160] on button at bounding box center [217, 156] width 10 height 9
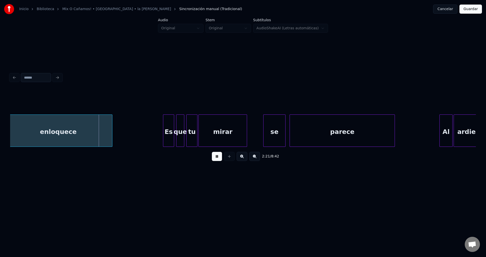
scroll to position [0, 7132]
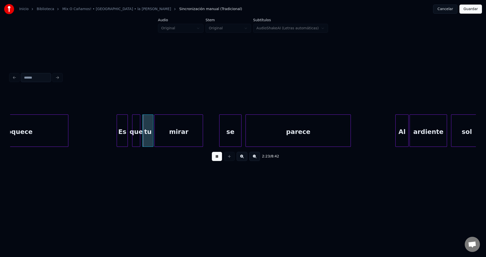
click at [121, 135] on div "Es" at bounding box center [122, 132] width 11 height 34
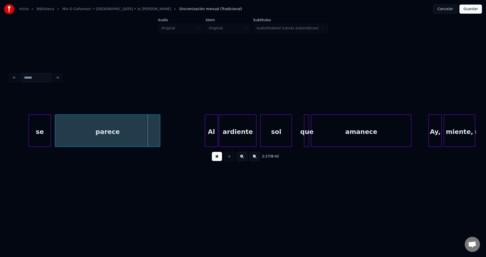
scroll to position [0, 7367]
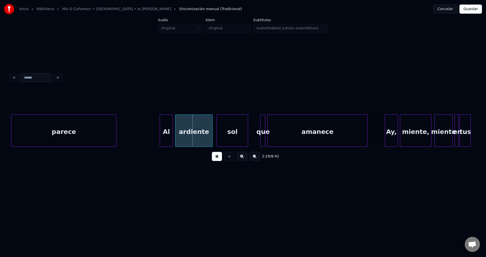
click at [166, 134] on div "Al" at bounding box center [166, 132] width 13 height 34
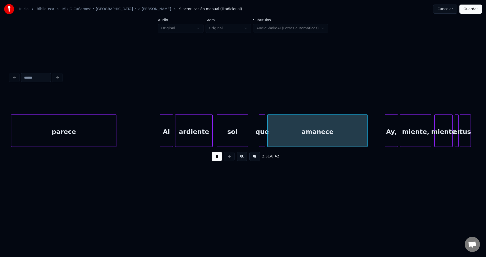
click at [259, 127] on div at bounding box center [260, 131] width 2 height 32
click at [273, 126] on div "amanece" at bounding box center [317, 132] width 100 height 34
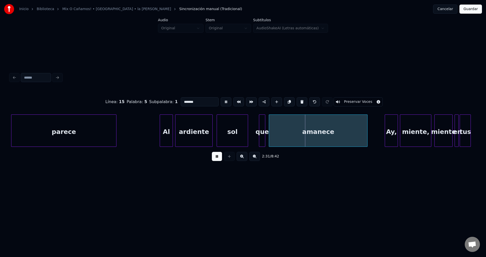
click at [270, 127] on div at bounding box center [270, 131] width 2 height 32
click at [266, 125] on div at bounding box center [266, 131] width 2 height 32
click at [218, 161] on button at bounding box center [217, 156] width 10 height 9
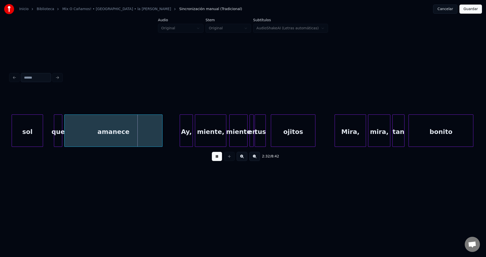
scroll to position [0, 7601]
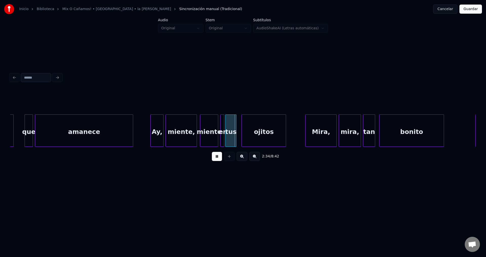
click at [151, 133] on div at bounding box center [152, 131] width 2 height 32
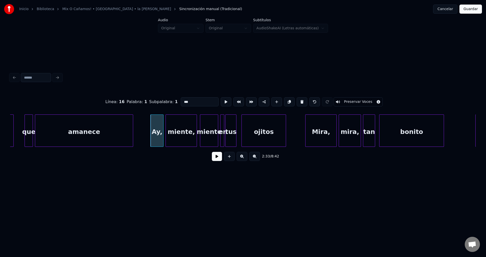
click at [221, 161] on button at bounding box center [217, 156] width 10 height 9
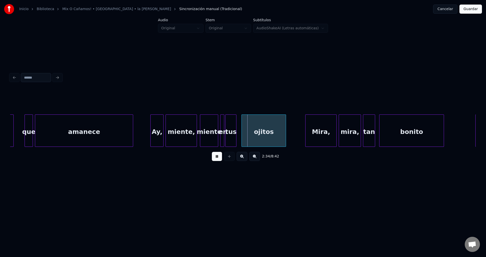
click at [221, 133] on div at bounding box center [221, 131] width 2 height 32
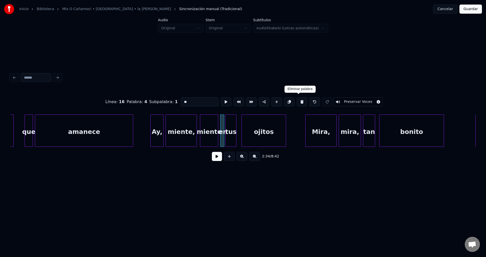
click at [298, 101] on button at bounding box center [301, 101] width 11 height 9
click at [202, 98] on input "******" at bounding box center [200, 101] width 38 height 9
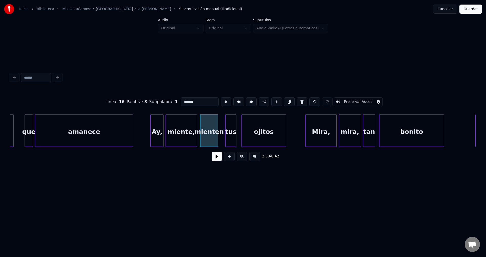
type input "*******"
click at [216, 161] on button at bounding box center [217, 156] width 10 height 9
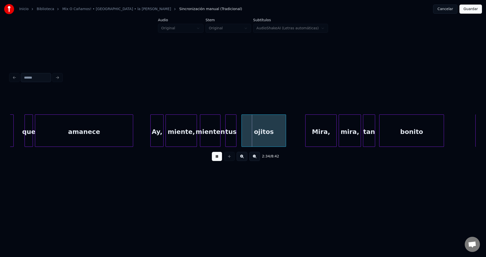
click at [219, 122] on div at bounding box center [220, 131] width 2 height 32
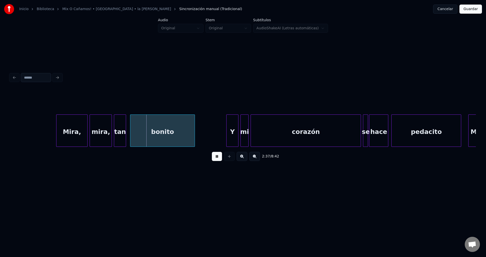
scroll to position [0, 7908]
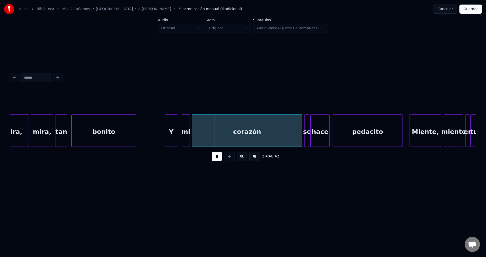
click at [171, 136] on div "Y" at bounding box center [171, 132] width 12 height 34
click at [178, 132] on div at bounding box center [178, 131] width 2 height 32
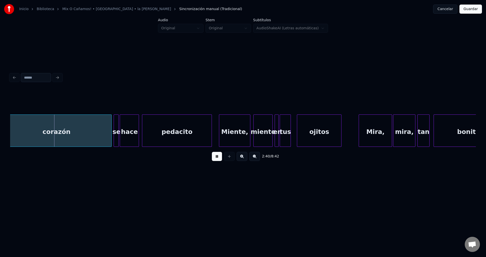
scroll to position [0, 8113]
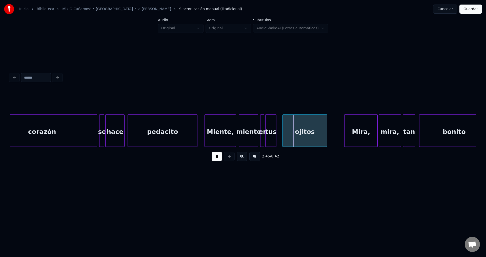
click at [261, 132] on div at bounding box center [261, 131] width 2 height 32
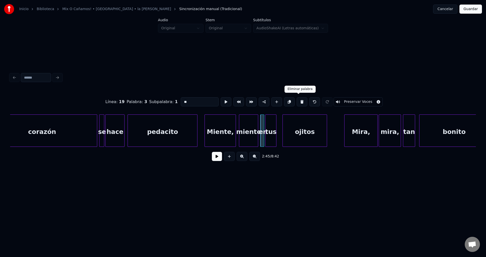
click at [297, 101] on button at bounding box center [301, 101] width 11 height 9
click at [204, 100] on input "******" at bounding box center [200, 101] width 38 height 9
click at [260, 121] on div at bounding box center [260, 131] width 2 height 32
type input "*******"
click at [219, 159] on button at bounding box center [217, 156] width 10 height 9
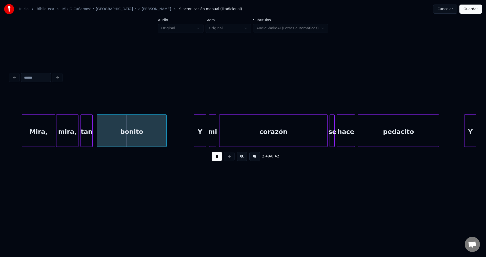
scroll to position [0, 8509]
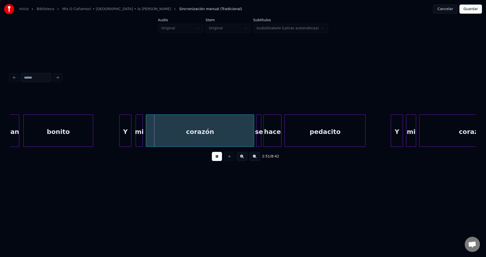
click at [126, 138] on div "Y" at bounding box center [125, 132] width 12 height 34
click at [134, 130] on div at bounding box center [135, 131] width 2 height 32
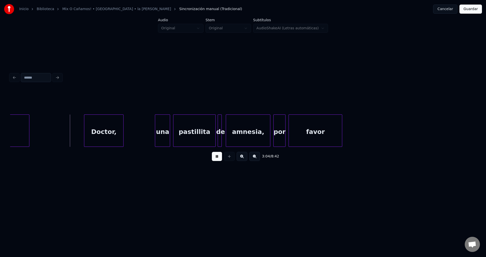
scroll to position [0, 9300]
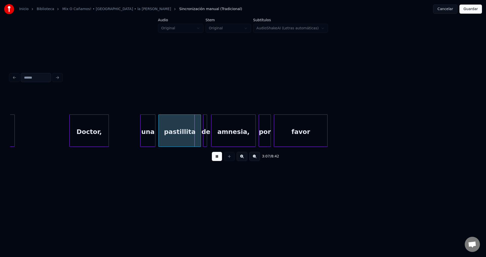
click at [97, 131] on div "Doctor," at bounding box center [89, 132] width 39 height 34
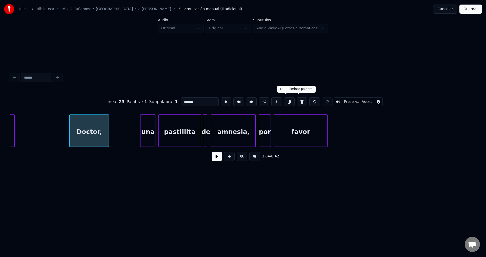
click at [299, 100] on button at bounding box center [301, 101] width 11 height 9
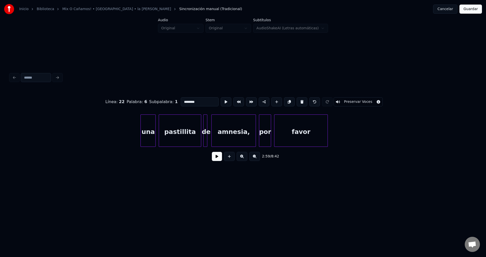
scroll to position [0, 9329]
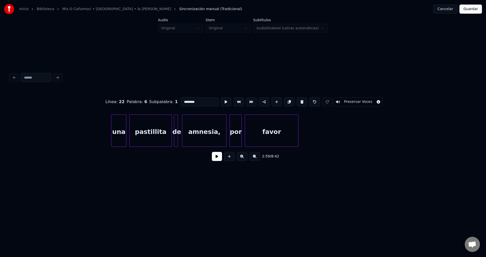
click at [117, 126] on div "una" at bounding box center [118, 132] width 15 height 34
click at [298, 99] on button at bounding box center [301, 101] width 11 height 9
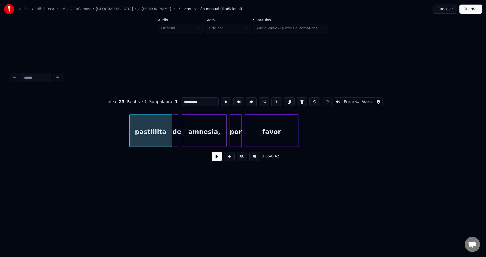
click at [298, 99] on button at bounding box center [301, 101] width 11 height 9
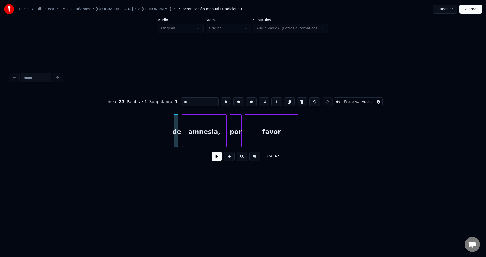
click at [298, 99] on button at bounding box center [301, 101] width 11 height 9
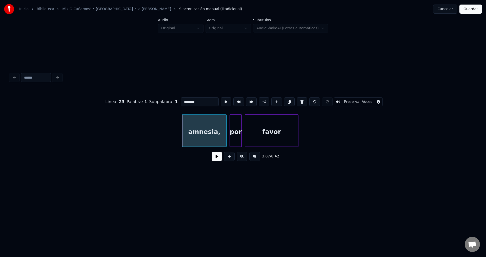
click at [298, 99] on button at bounding box center [301, 101] width 11 height 9
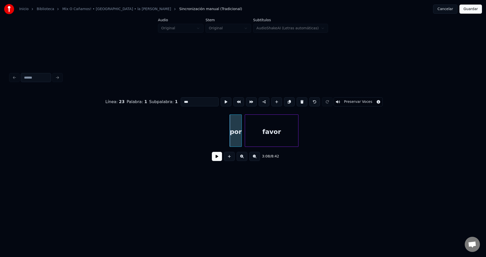
click at [298, 99] on button at bounding box center [301, 101] width 11 height 9
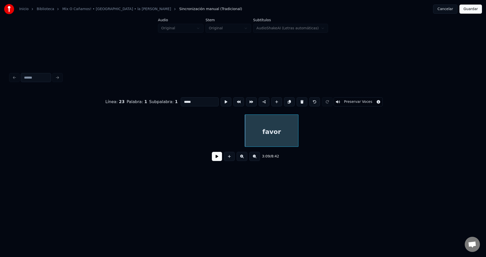
click at [298, 99] on button at bounding box center [301, 101] width 11 height 9
type input "********"
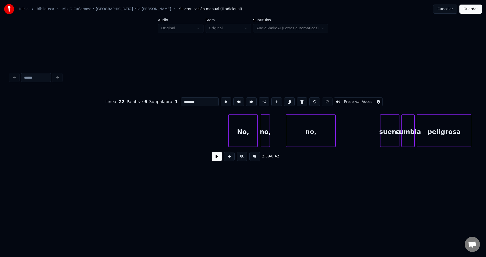
scroll to position [0, 9622]
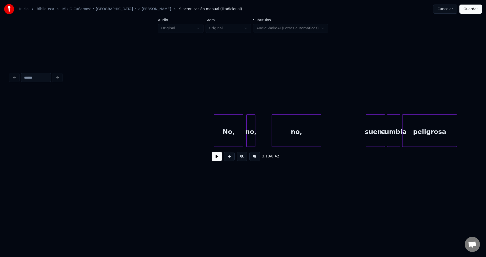
click at [216, 155] on button at bounding box center [217, 156] width 10 height 9
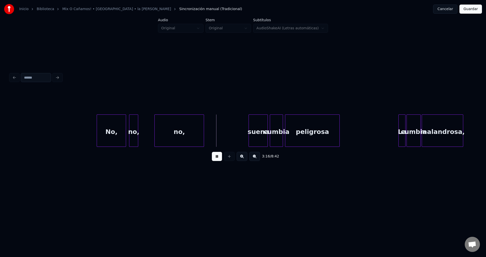
scroll to position [0, 9783]
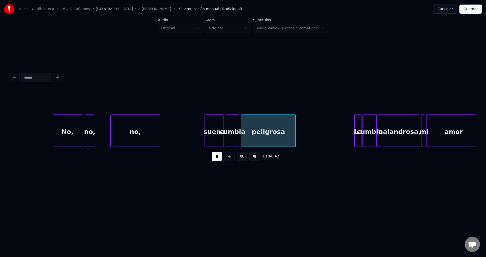
click at [78, 128] on div "No," at bounding box center [67, 132] width 29 height 34
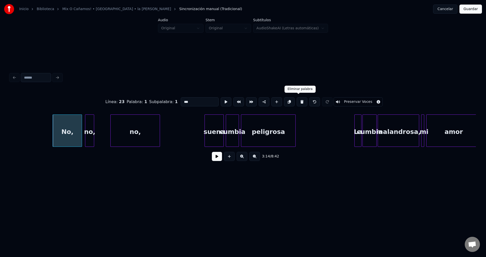
click at [298, 100] on button at bounding box center [301, 101] width 11 height 9
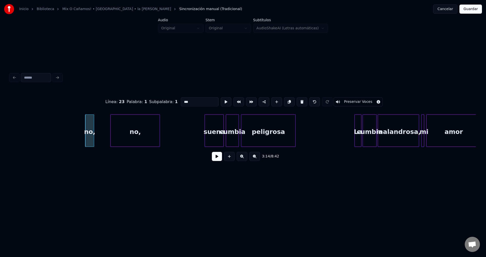
click at [298, 100] on button at bounding box center [301, 101] width 11 height 9
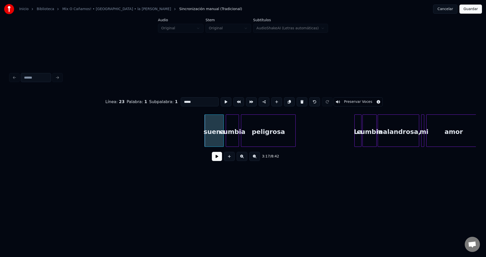
click at [298, 100] on button at bounding box center [301, 101] width 11 height 9
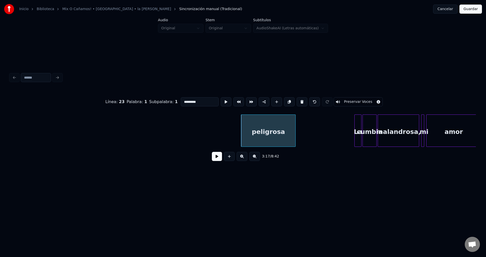
click at [298, 100] on button at bounding box center [301, 101] width 11 height 9
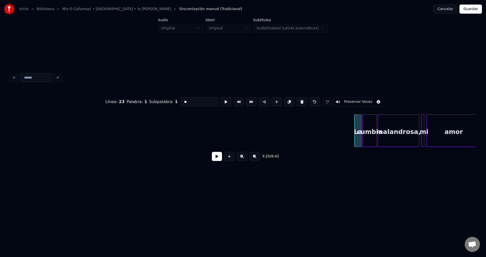
click at [298, 100] on button at bounding box center [301, 101] width 11 height 9
type input "******"
click at [216, 159] on button at bounding box center [217, 156] width 10 height 9
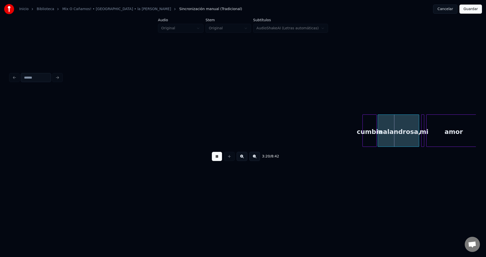
click at [216, 159] on button at bounding box center [217, 156] width 10 height 9
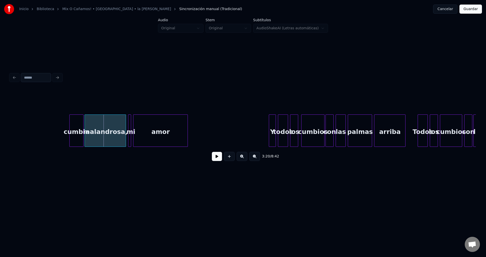
scroll to position [0, 10120]
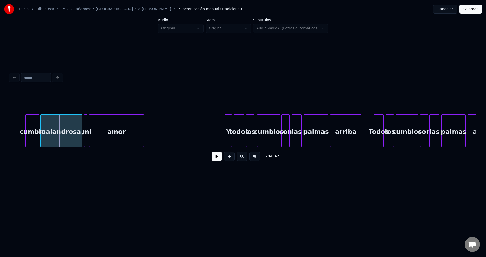
click at [230, 133] on div at bounding box center [231, 131] width 2 height 32
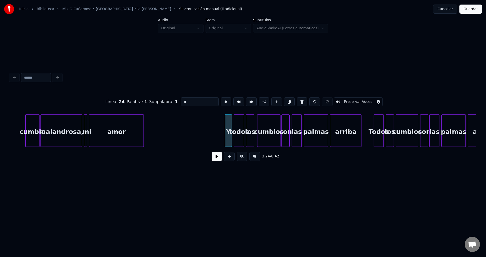
click at [216, 160] on button at bounding box center [217, 156] width 10 height 9
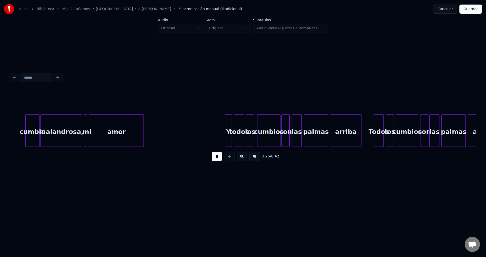
click at [376, 129] on div "Todos" at bounding box center [379, 132] width 10 height 34
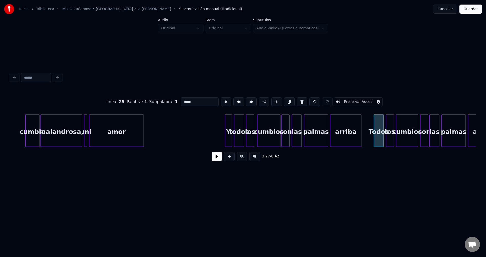
click at [38, 130] on div at bounding box center [39, 131] width 2 height 32
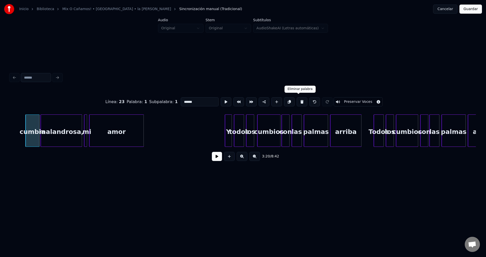
click at [297, 101] on button at bounding box center [301, 101] width 11 height 9
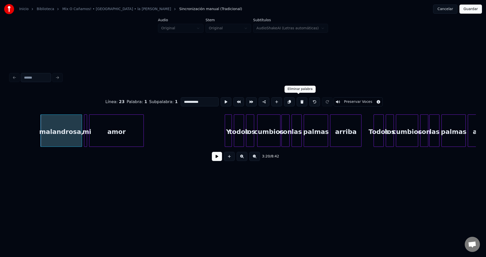
click at [297, 101] on button at bounding box center [301, 101] width 11 height 9
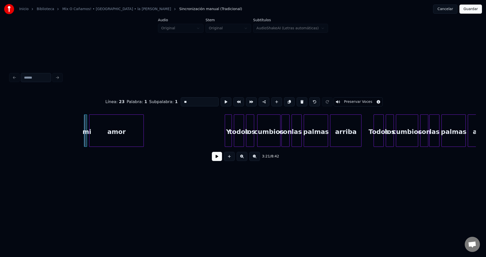
click at [297, 101] on button at bounding box center [301, 101] width 11 height 9
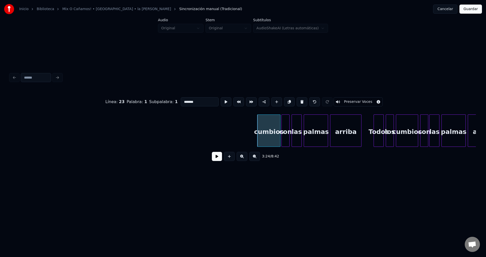
click at [297, 101] on button at bounding box center [301, 101] width 11 height 9
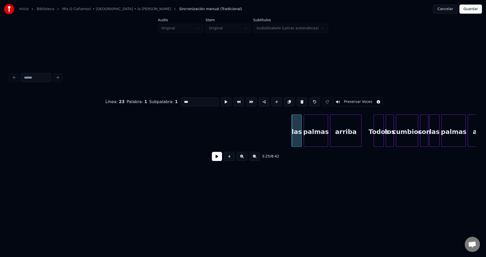
click at [297, 101] on button at bounding box center [301, 101] width 11 height 9
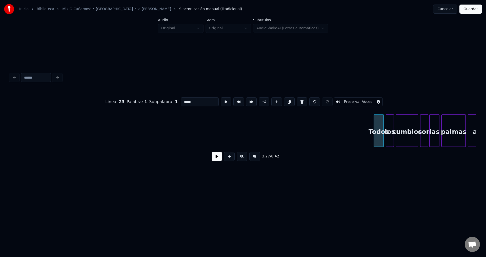
click at [297, 101] on button at bounding box center [301, 101] width 11 height 9
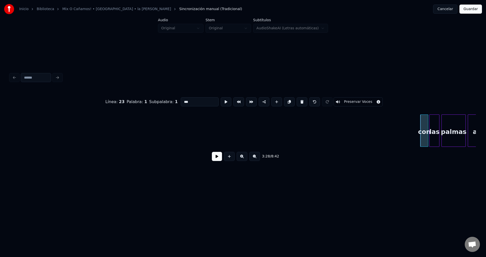
click at [297, 101] on button at bounding box center [301, 101] width 11 height 9
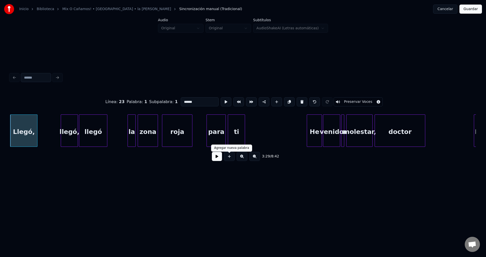
click at [225, 161] on button at bounding box center [229, 156] width 11 height 9
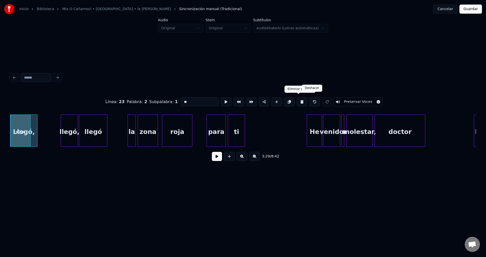
click at [311, 100] on button at bounding box center [314, 101] width 11 height 9
type input "******"
click at [217, 159] on button at bounding box center [217, 156] width 10 height 9
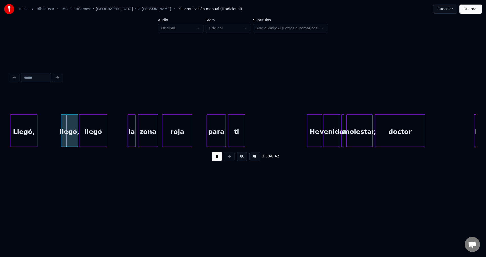
click at [314, 128] on div "He" at bounding box center [314, 132] width 15 height 34
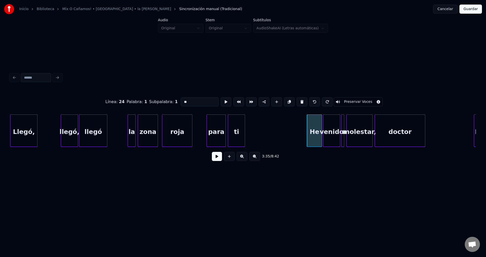
click at [212, 134] on div "para" at bounding box center [216, 132] width 19 height 34
type input "****"
click at [217, 157] on button at bounding box center [217, 156] width 10 height 9
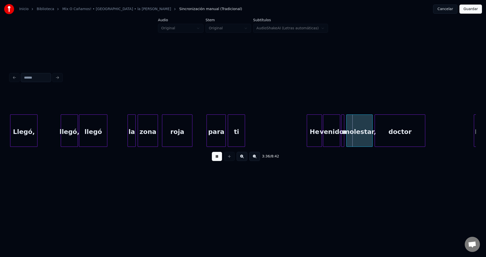
click at [216, 157] on button at bounding box center [217, 156] width 10 height 9
click at [25, 131] on div "Llegó," at bounding box center [23, 132] width 27 height 34
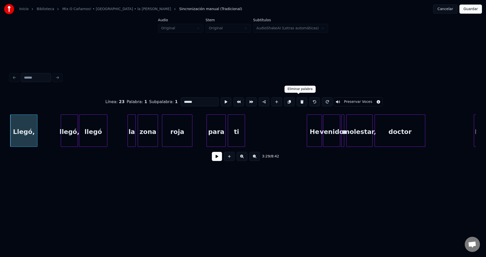
click at [299, 100] on button at bounding box center [301, 101] width 11 height 9
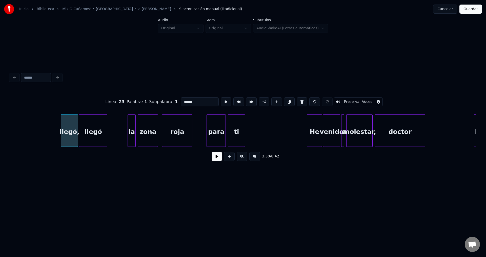
click at [299, 100] on button at bounding box center [301, 101] width 11 height 9
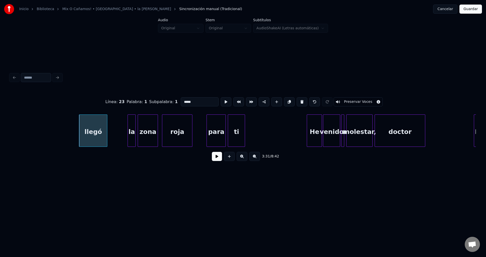
click at [299, 100] on button at bounding box center [301, 101] width 11 height 9
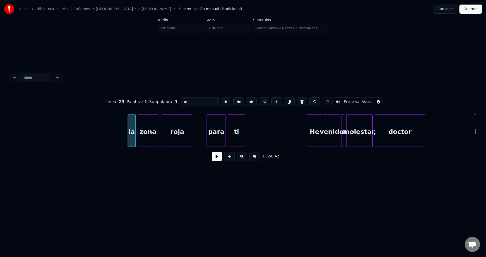
click at [299, 100] on button at bounding box center [301, 101] width 11 height 9
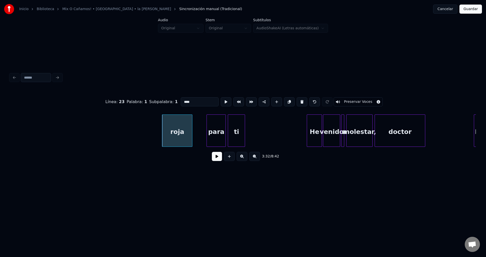
click at [299, 100] on button at bounding box center [301, 101] width 11 height 9
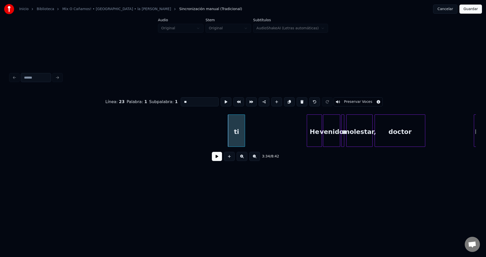
click at [299, 100] on button at bounding box center [301, 101] width 11 height 9
type input "**"
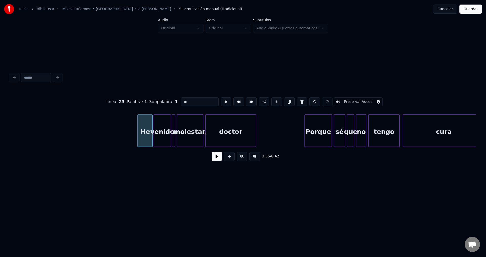
scroll to position [0, 10793]
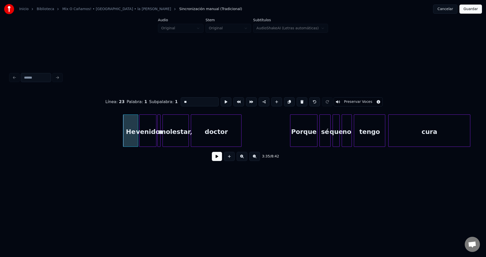
click at [127, 131] on div "He" at bounding box center [130, 132] width 15 height 34
click at [216, 158] on button at bounding box center [217, 156] width 10 height 9
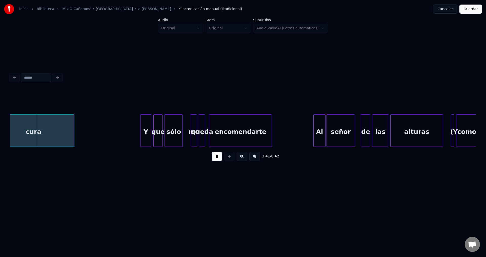
scroll to position [0, 11204]
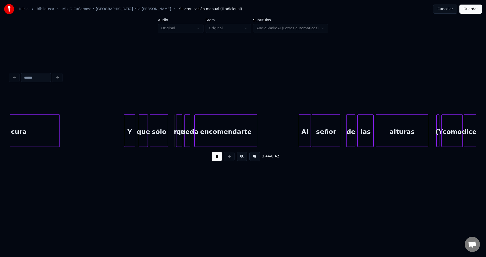
click at [132, 137] on div "Y" at bounding box center [129, 132] width 11 height 34
click at [122, 130] on div at bounding box center [123, 131] width 2 height 32
click at [184, 126] on div "queda" at bounding box center [187, 132] width 6 height 34
click at [175, 124] on div "me" at bounding box center [175, 132] width 6 height 34
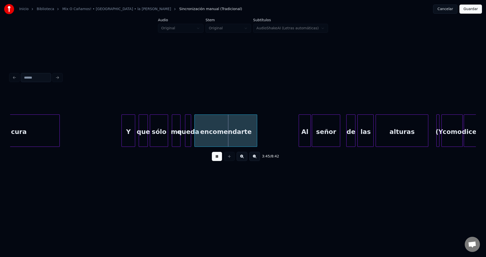
click at [180, 125] on div at bounding box center [180, 131] width 2 height 32
click at [186, 127] on div "queda" at bounding box center [186, 132] width 6 height 34
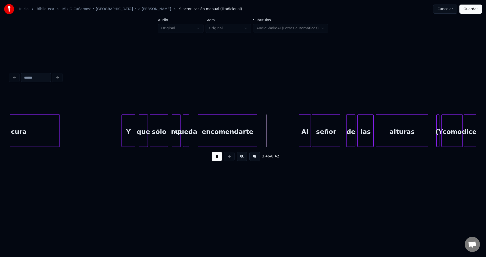
click at [199, 125] on div at bounding box center [199, 131] width 2 height 32
click at [195, 121] on div at bounding box center [195, 131] width 2 height 32
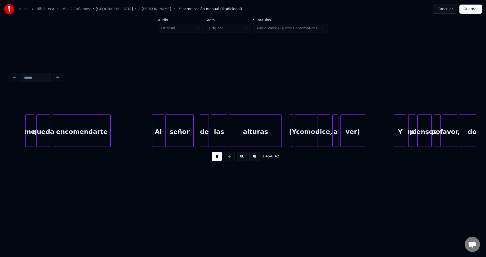
scroll to position [0, 11365]
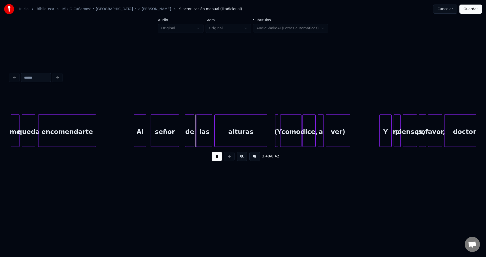
click at [143, 135] on div "Al" at bounding box center [140, 132] width 12 height 34
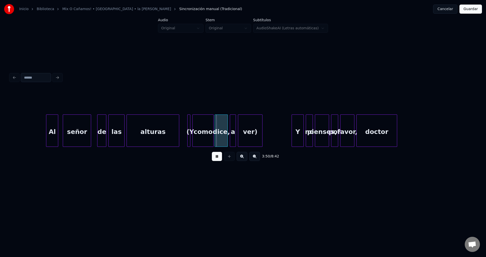
scroll to position [0, 11482]
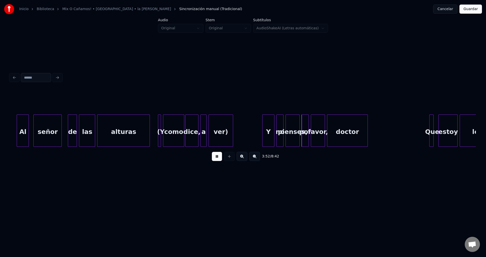
click at [158, 128] on div at bounding box center [159, 131] width 2 height 32
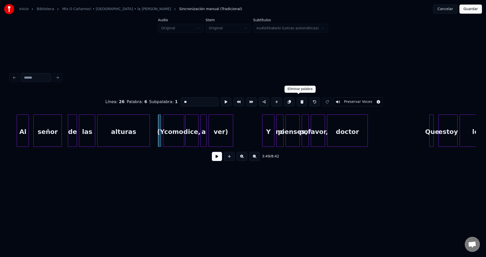
click at [296, 99] on button at bounding box center [301, 101] width 11 height 9
click at [300, 101] on button at bounding box center [301, 101] width 11 height 9
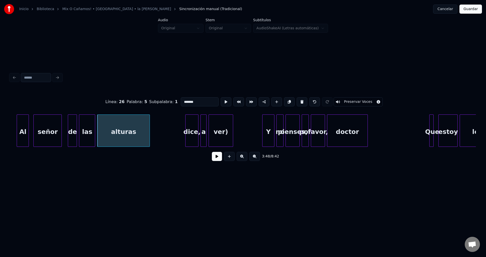
click at [196, 131] on div "dice," at bounding box center [191, 132] width 13 height 34
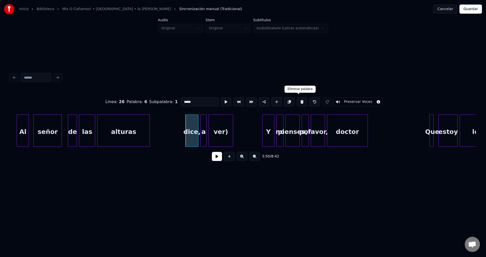
click at [296, 102] on button at bounding box center [301, 101] width 11 height 9
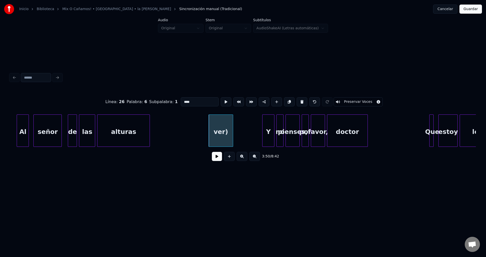
click at [296, 102] on button at bounding box center [301, 101] width 11 height 9
click at [269, 131] on div "Y" at bounding box center [267, 132] width 12 height 34
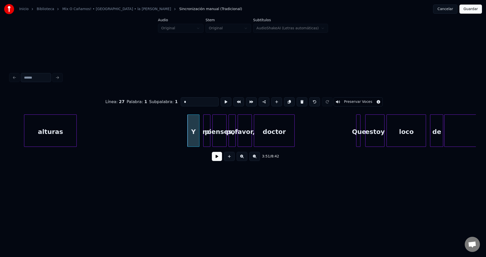
scroll to position [0, 11584]
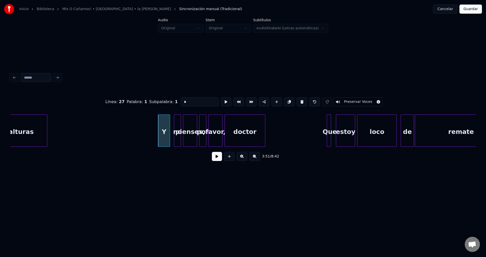
click at [187, 121] on div "pienses," at bounding box center [190, 132] width 14 height 34
click at [165, 121] on div "Y" at bounding box center [164, 132] width 12 height 34
type input "*"
click at [219, 159] on button at bounding box center [217, 156] width 10 height 9
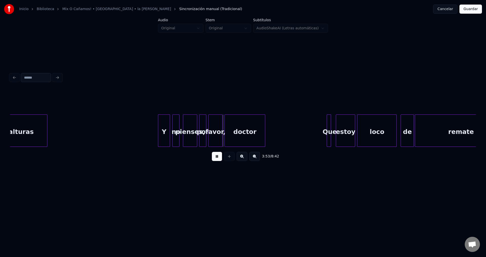
click at [176, 123] on div "no" at bounding box center [176, 132] width 7 height 34
click at [191, 118] on div "pienses," at bounding box center [190, 132] width 14 height 34
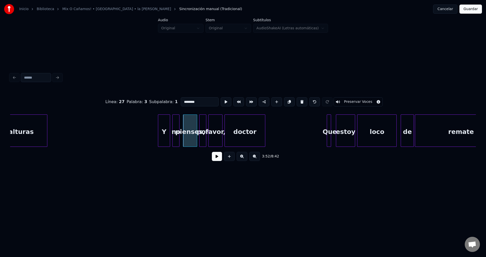
click at [177, 119] on div "no" at bounding box center [176, 132] width 7 height 34
click at [188, 121] on div "pienses," at bounding box center [190, 132] width 14 height 34
click at [201, 126] on div at bounding box center [200, 131] width 2 height 32
click at [212, 127] on div "favor," at bounding box center [215, 132] width 14 height 34
click at [235, 128] on div "doctor" at bounding box center [245, 132] width 40 height 34
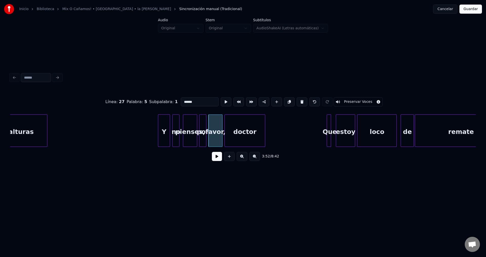
type input "******"
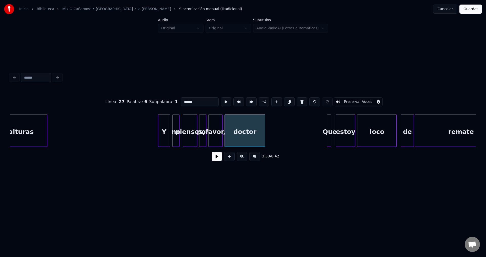
click at [220, 160] on button at bounding box center [217, 156] width 10 height 9
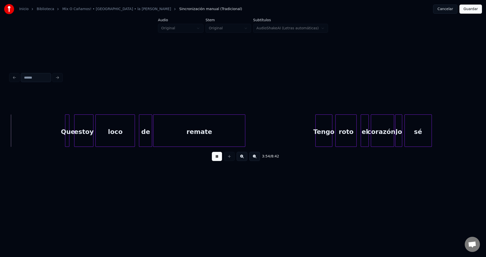
scroll to position [0, 11847]
click at [71, 123] on div at bounding box center [71, 131] width 2 height 32
click at [77, 122] on div at bounding box center [76, 131] width 2 height 32
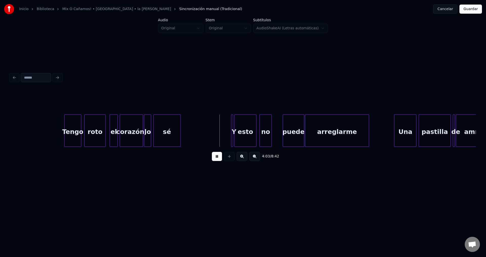
scroll to position [0, 12170]
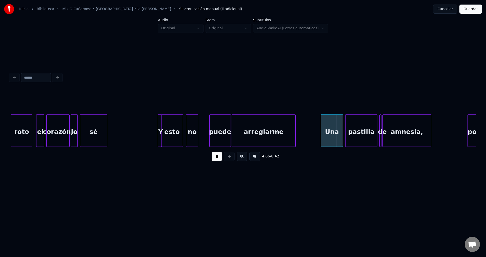
click at [160, 127] on div at bounding box center [161, 131] width 2 height 32
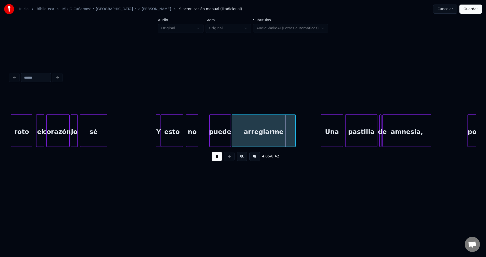
click at [156, 125] on div "Y" at bounding box center [158, 131] width 5 height 32
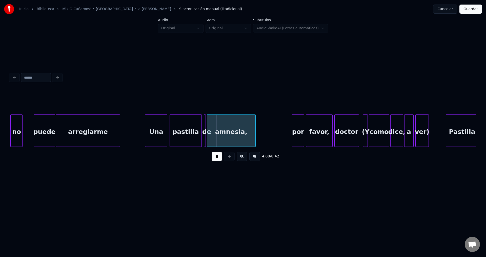
scroll to position [0, 12375]
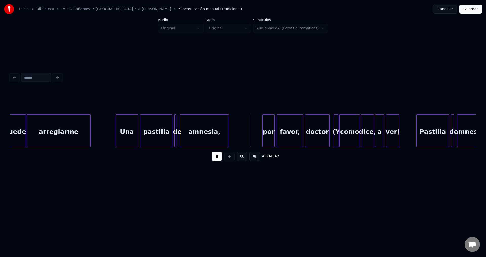
click at [213, 137] on div "amnesia," at bounding box center [204, 132] width 48 height 34
click at [178, 126] on div at bounding box center [178, 131] width 2 height 32
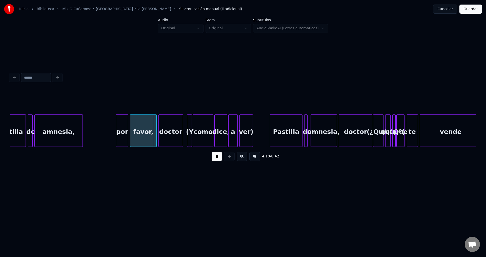
scroll to position [0, 12536]
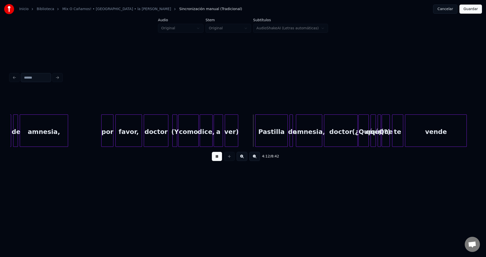
click at [174, 128] on div at bounding box center [174, 131] width 2 height 32
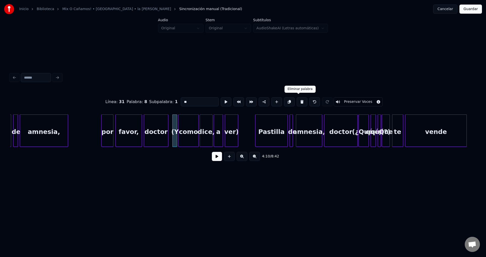
click at [296, 100] on button at bounding box center [301, 101] width 11 height 9
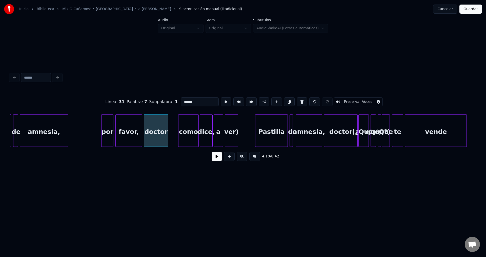
click at [190, 127] on div "como" at bounding box center [188, 132] width 20 height 34
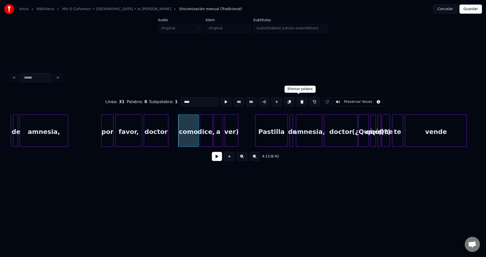
click at [299, 99] on button at bounding box center [301, 101] width 11 height 9
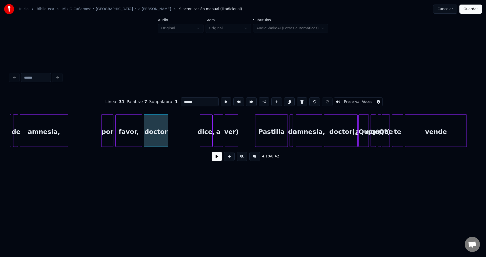
click at [207, 128] on div "dice," at bounding box center [206, 132] width 13 height 34
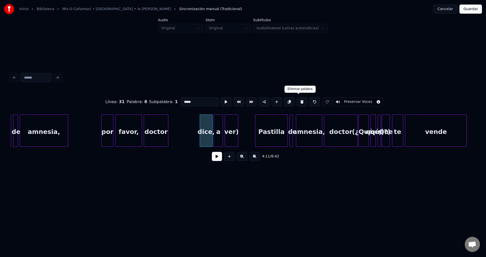
click at [297, 99] on button at bounding box center [301, 101] width 11 height 9
click at [298, 100] on button at bounding box center [301, 101] width 11 height 9
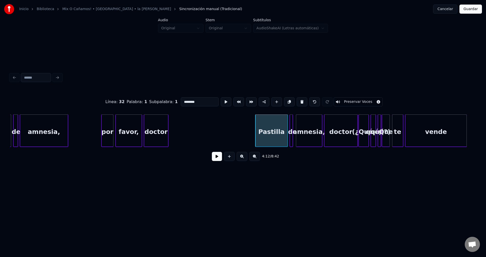
click at [159, 133] on div "doctor" at bounding box center [156, 132] width 24 height 34
type input "******"
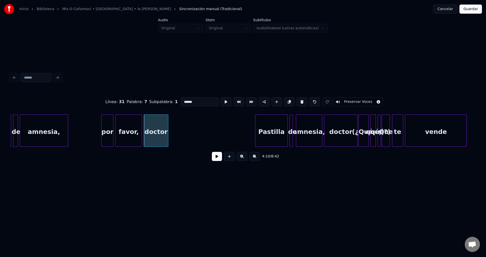
drag, startPoint x: 218, startPoint y: 159, endPoint x: 216, endPoint y: 157, distance: 3.2
click at [218, 159] on button at bounding box center [217, 156] width 10 height 9
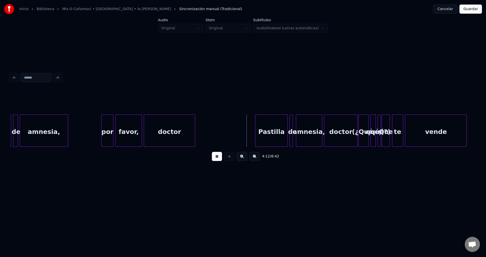
click at [195, 131] on div at bounding box center [194, 131] width 2 height 32
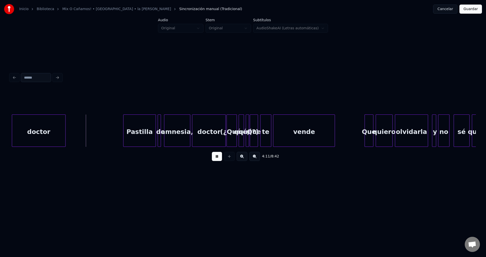
scroll to position [0, 12727]
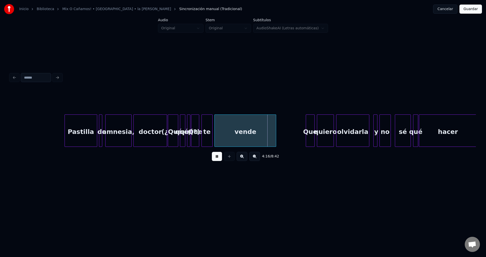
click at [217, 155] on button at bounding box center [217, 156] width 10 height 9
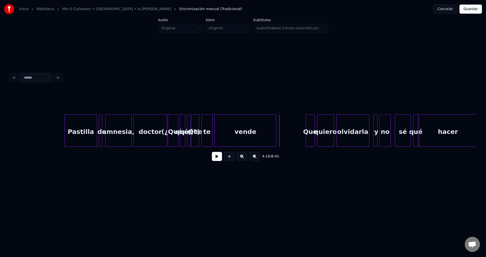
click at [78, 130] on div "Pastilla" at bounding box center [81, 132] width 32 height 34
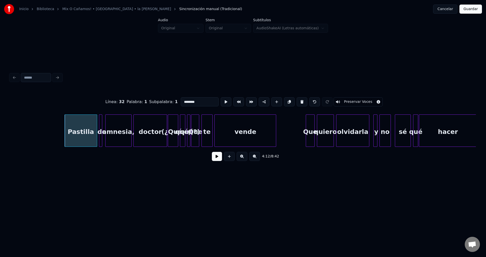
click at [216, 160] on button at bounding box center [217, 156] width 10 height 9
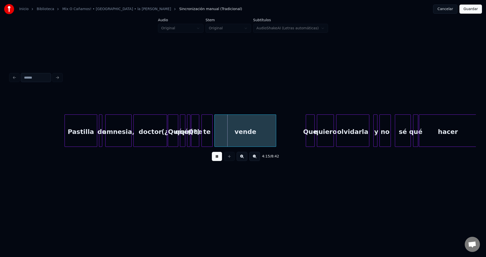
click at [172, 129] on div "(¿Qué," at bounding box center [173, 132] width 10 height 34
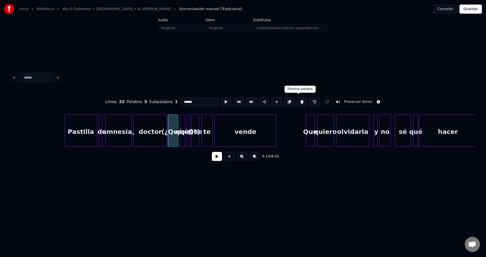
click at [298, 100] on button at bounding box center [301, 101] width 11 height 9
type input "******"
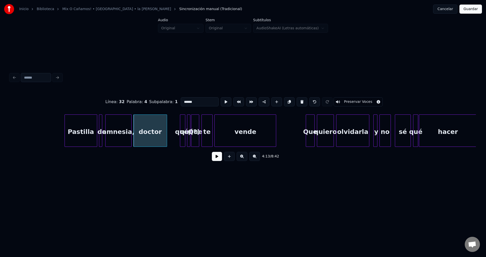
click at [166, 124] on div at bounding box center [166, 131] width 2 height 32
click at [213, 158] on button at bounding box center [217, 156] width 10 height 9
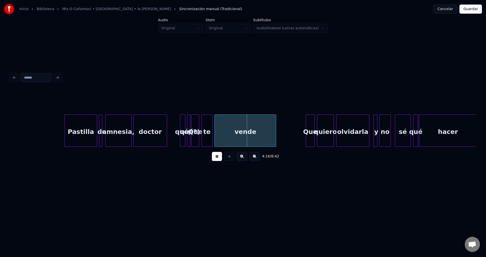
click at [213, 158] on button at bounding box center [217, 156] width 10 height 9
click at [193, 128] on div at bounding box center [192, 131] width 2 height 32
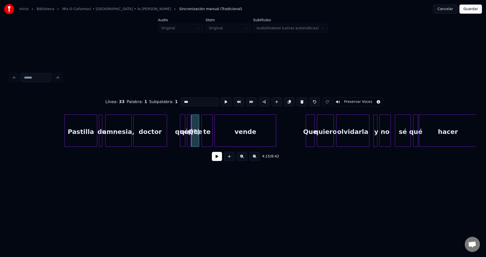
click at [187, 127] on div "qué?)" at bounding box center [189, 132] width 5 height 34
click at [298, 99] on button at bounding box center [301, 101] width 11 height 9
click at [160, 125] on div "doctor" at bounding box center [150, 132] width 33 height 34
type input "******"
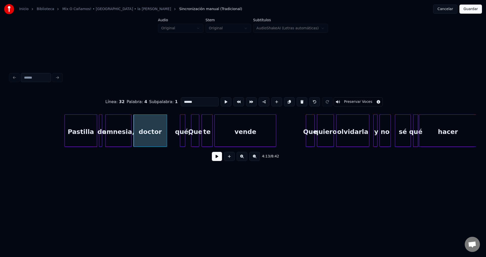
click at [214, 160] on button at bounding box center [217, 156] width 10 height 9
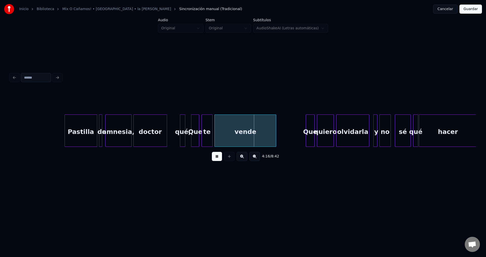
click at [214, 160] on button at bounding box center [217, 156] width 10 height 9
click at [180, 128] on div "qué," at bounding box center [182, 132] width 5 height 34
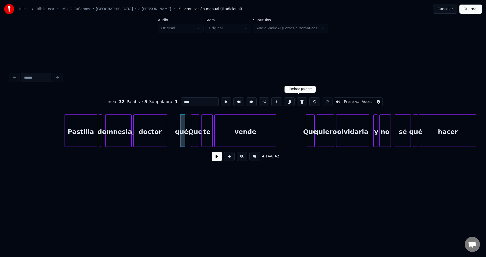
click at [298, 100] on button at bounding box center [301, 101] width 11 height 9
drag, startPoint x: 190, startPoint y: 100, endPoint x: 163, endPoint y: 98, distance: 26.6
click at [163, 98] on div "Línea : 33 Palabra : 1 Subpalabra : 1 *** Preservar Voces" at bounding box center [242, 101] width 465 height 25
click at [208, 127] on div "te" at bounding box center [207, 132] width 11 height 34
drag, startPoint x: 182, startPoint y: 99, endPoint x: 162, endPoint y: 97, distance: 19.9
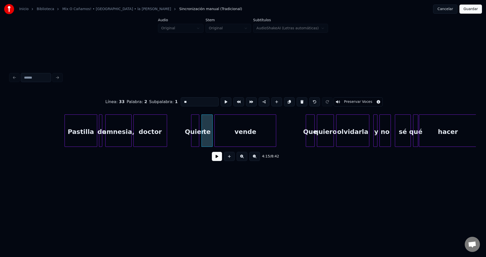
click at [162, 97] on div "Línea : 33 Palabra : 2 Subpalabra : 1 ** Preservar Voces" at bounding box center [242, 101] width 465 height 25
type input "**"
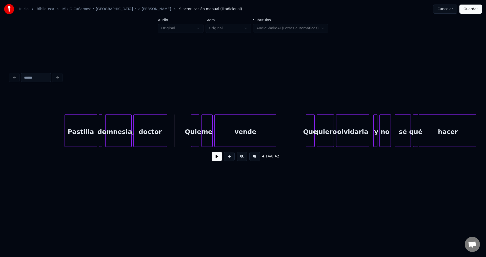
click at [215, 157] on button at bounding box center [217, 156] width 10 height 9
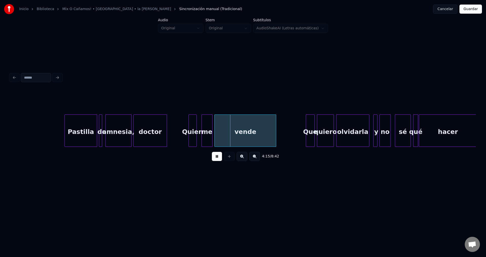
click at [193, 127] on div "Quien" at bounding box center [193, 132] width 8 height 34
click at [181, 127] on div at bounding box center [182, 131] width 2 height 32
click at [206, 127] on div "me" at bounding box center [205, 132] width 11 height 34
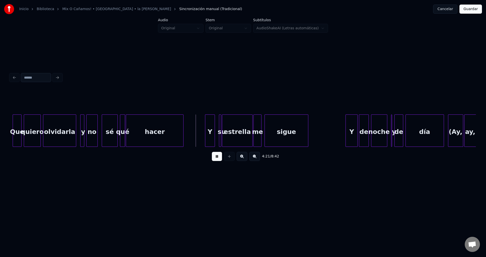
scroll to position [0, 13063]
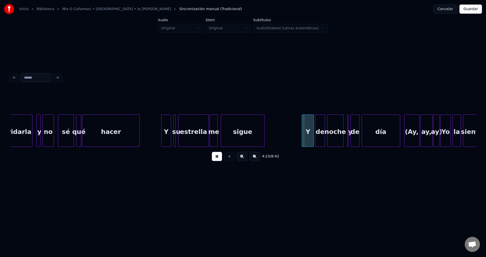
click at [174, 126] on div "su" at bounding box center [176, 132] width 5 height 34
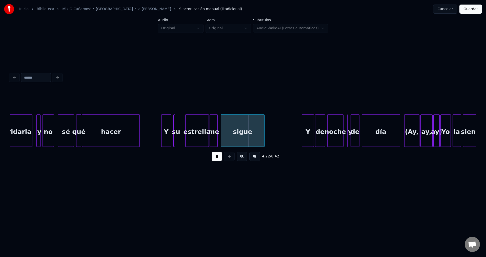
click at [186, 126] on div at bounding box center [186, 131] width 2 height 32
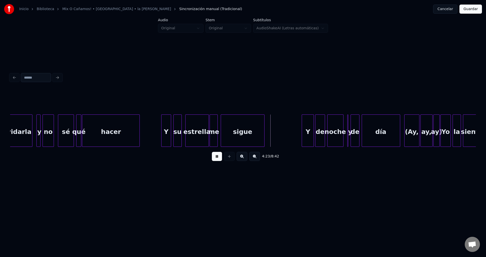
click at [181, 124] on div at bounding box center [181, 131] width 2 height 32
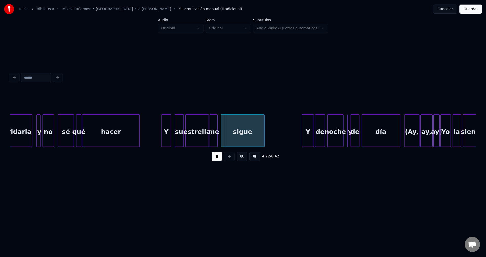
click at [179, 125] on div "su" at bounding box center [179, 132] width 9 height 34
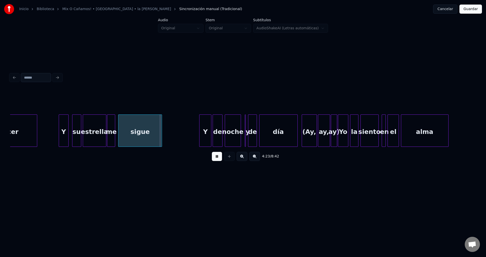
scroll to position [0, 13195]
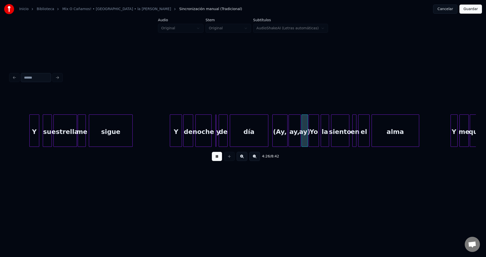
click at [223, 131] on div "de" at bounding box center [223, 132] width 9 height 34
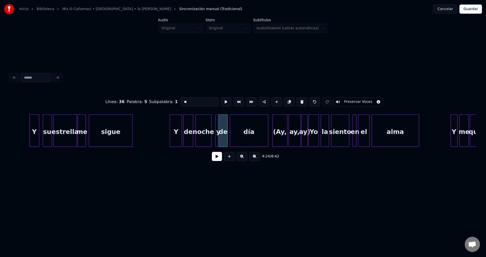
click at [217, 130] on div at bounding box center [217, 131] width 2 height 32
click at [214, 128] on div "y" at bounding box center [215, 131] width 3 height 32
click at [217, 126] on div at bounding box center [217, 131] width 2 height 32
click at [176, 129] on div "Y" at bounding box center [176, 132] width 12 height 34
type input "*"
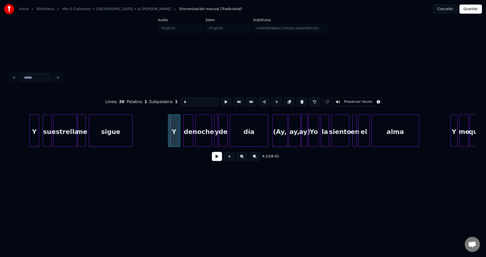
click at [176, 132] on div "Y" at bounding box center [174, 132] width 12 height 34
click at [212, 157] on div "4:23 / 8:42" at bounding box center [242, 156] width 457 height 11
click at [216, 159] on button at bounding box center [217, 156] width 10 height 9
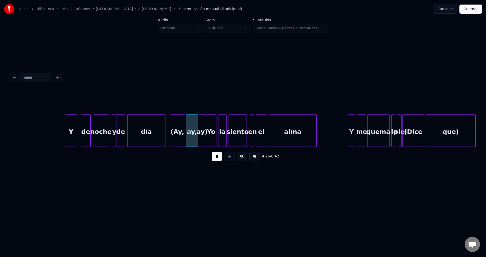
scroll to position [0, 13356]
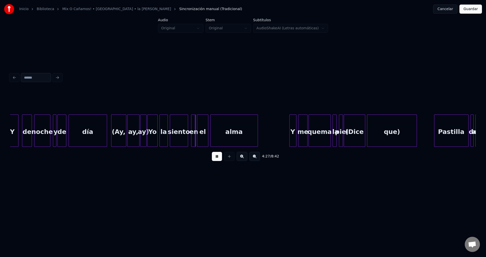
click at [119, 131] on div "(Ay," at bounding box center [118, 132] width 15 height 34
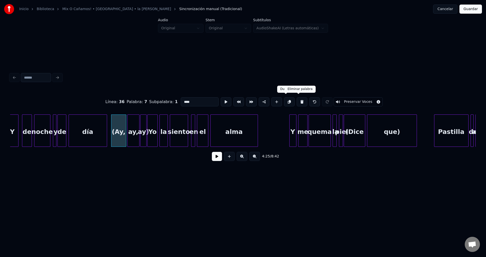
click at [296, 100] on button at bounding box center [301, 101] width 11 height 9
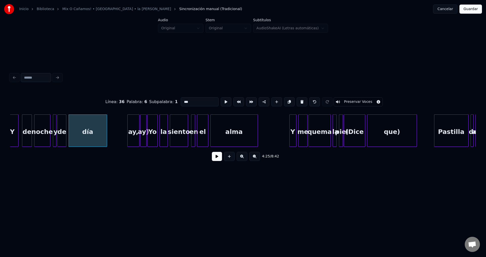
click at [134, 131] on div "ay," at bounding box center [133, 132] width 12 height 34
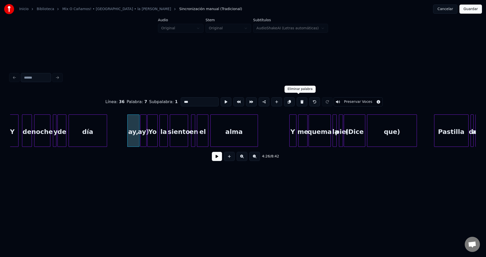
click at [299, 99] on button at bounding box center [301, 101] width 11 height 9
click at [299, 101] on button at bounding box center [301, 101] width 11 height 9
type input "**"
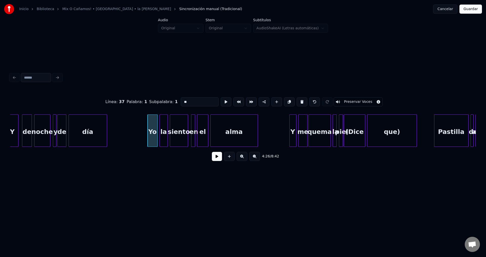
click at [217, 161] on button at bounding box center [217, 156] width 10 height 9
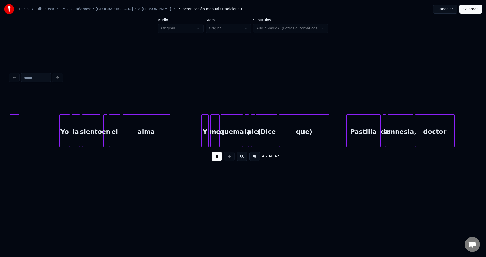
scroll to position [0, 13459]
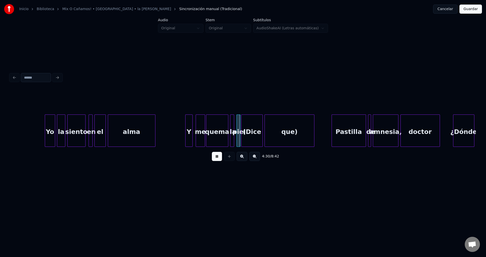
click at [189, 135] on div "Y" at bounding box center [188, 132] width 7 height 34
click at [181, 133] on div at bounding box center [182, 131] width 2 height 32
click at [137, 131] on div "alma" at bounding box center [131, 132] width 47 height 34
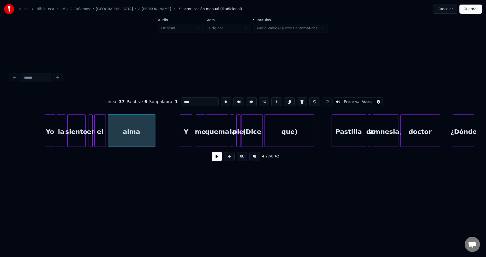
click at [215, 161] on button at bounding box center [217, 156] width 10 height 9
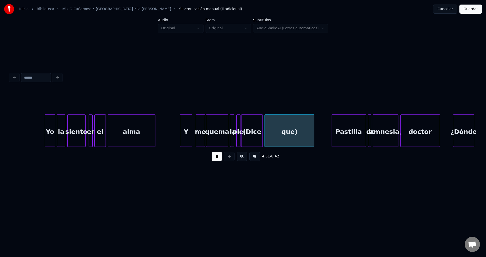
click at [215, 161] on button at bounding box center [217, 156] width 10 height 9
click at [182, 139] on div "Y" at bounding box center [182, 132] width 12 height 34
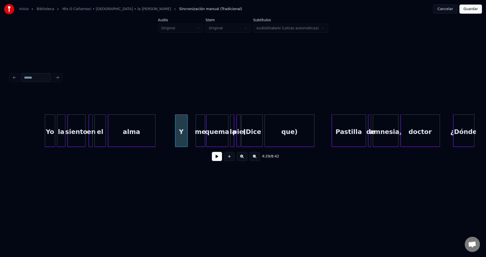
click at [183, 139] on div "Y" at bounding box center [181, 132] width 12 height 34
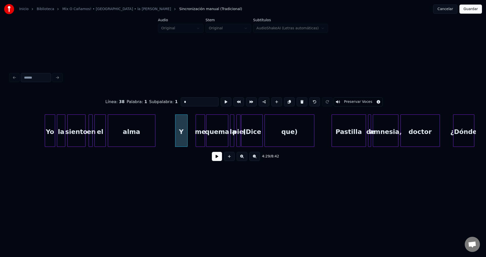
click at [218, 155] on button at bounding box center [217, 156] width 10 height 9
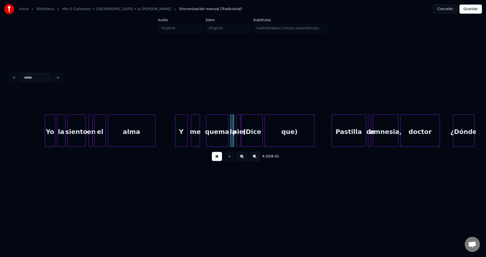
click at [196, 136] on div "me" at bounding box center [195, 132] width 9 height 34
click at [217, 137] on div "quema" at bounding box center [215, 132] width 22 height 34
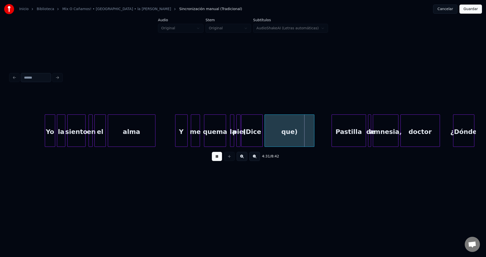
click at [256, 134] on div "(Dice" at bounding box center [251, 132] width 21 height 34
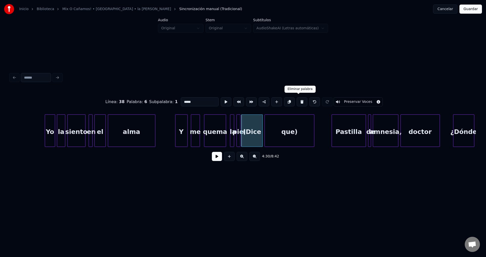
click at [299, 100] on button at bounding box center [301, 101] width 11 height 9
click at [289, 132] on div "que)" at bounding box center [289, 132] width 49 height 34
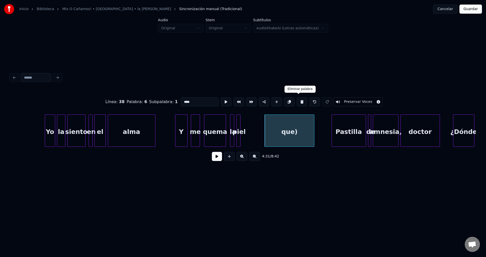
click at [297, 100] on button at bounding box center [301, 101] width 11 height 9
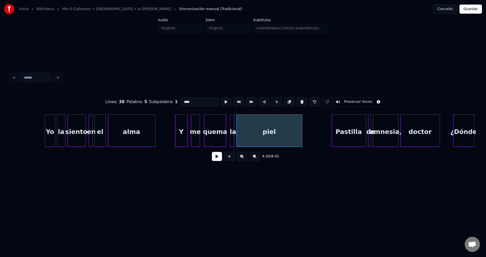
click at [302, 126] on div at bounding box center [301, 131] width 2 height 32
click at [271, 129] on div "piel" at bounding box center [270, 132] width 67 height 34
click at [229, 126] on div at bounding box center [230, 131] width 2 height 32
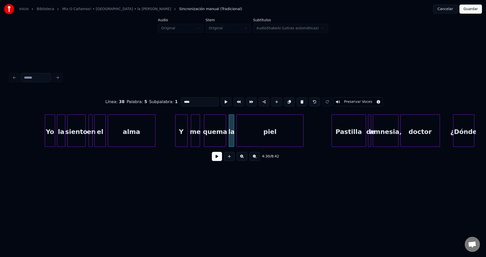
click at [221, 127] on div "quema" at bounding box center [215, 132] width 22 height 34
type input "*****"
click at [218, 158] on button at bounding box center [217, 156] width 10 height 9
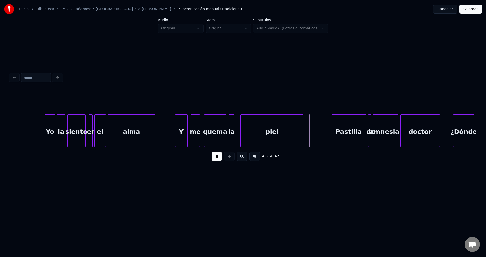
click at [242, 130] on div at bounding box center [242, 131] width 2 height 32
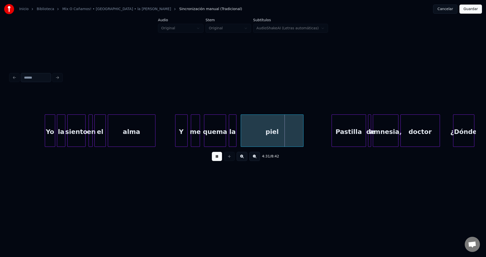
click at [236, 126] on div at bounding box center [236, 131] width 2 height 32
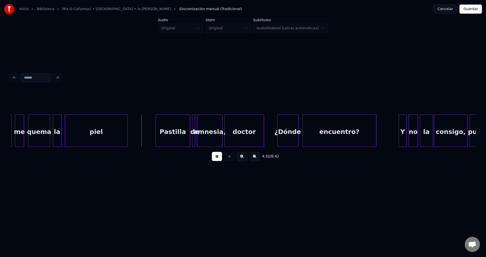
scroll to position [0, 13649]
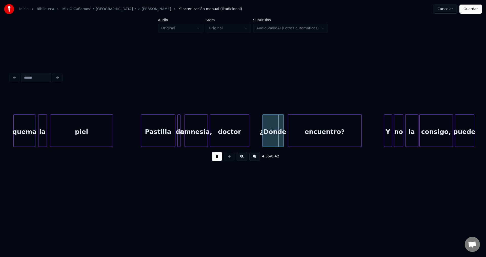
click at [185, 126] on div at bounding box center [186, 131] width 2 height 32
click at [182, 124] on div at bounding box center [182, 131] width 2 height 32
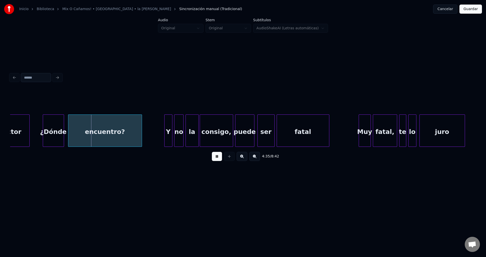
scroll to position [0, 13884]
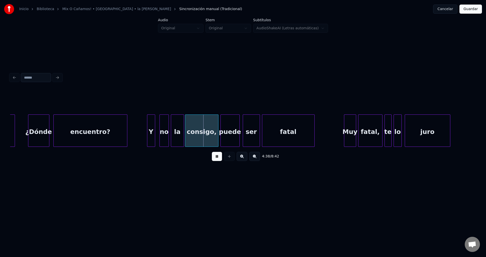
click at [151, 135] on div "Y" at bounding box center [151, 132] width 8 height 34
click at [155, 137] on div at bounding box center [154, 131] width 2 height 32
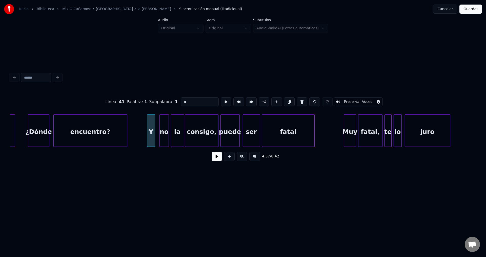
click at [216, 159] on button at bounding box center [217, 156] width 10 height 9
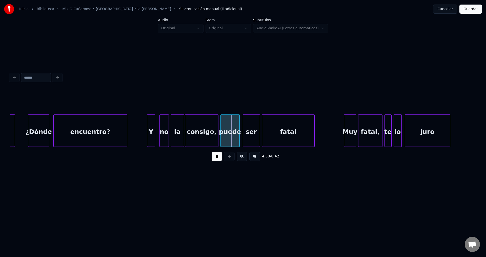
click at [98, 137] on div "encuentro?" at bounding box center [90, 132] width 73 height 34
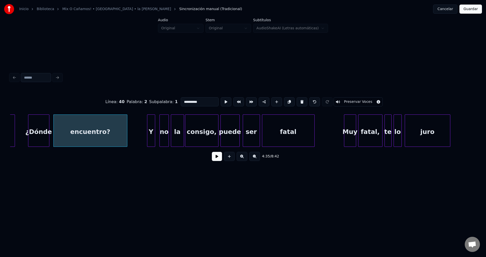
click at [101, 135] on div "encuentro?" at bounding box center [90, 132] width 73 height 34
click at [216, 159] on button at bounding box center [217, 156] width 10 height 9
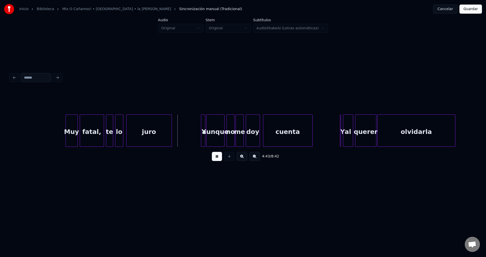
scroll to position [0, 14191]
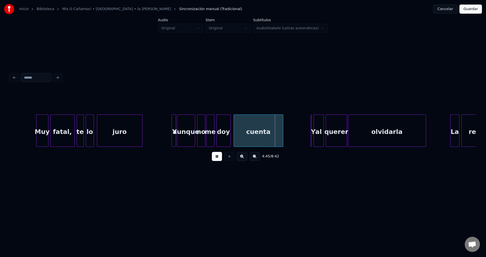
click at [126, 124] on div "juro" at bounding box center [119, 132] width 45 height 34
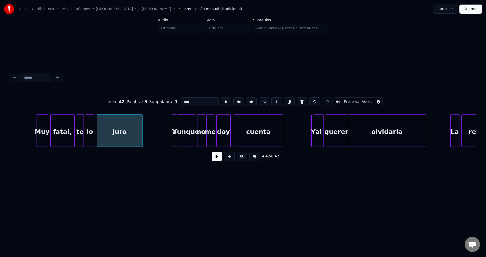
click at [218, 158] on button at bounding box center [217, 156] width 10 height 9
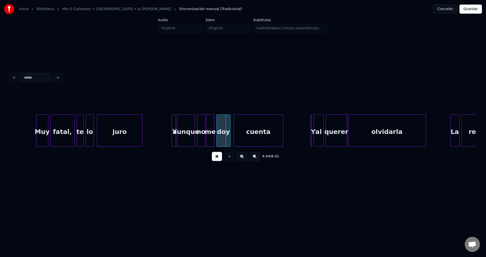
click at [218, 158] on button at bounding box center [217, 156] width 10 height 9
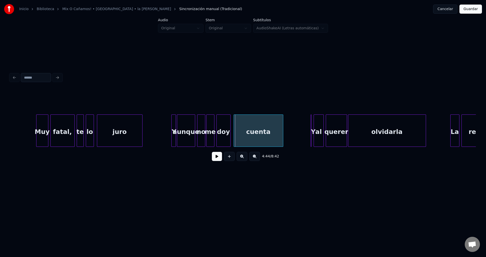
click at [172, 124] on div at bounding box center [173, 131] width 2 height 32
